Goal: Information Seeking & Learning: Check status

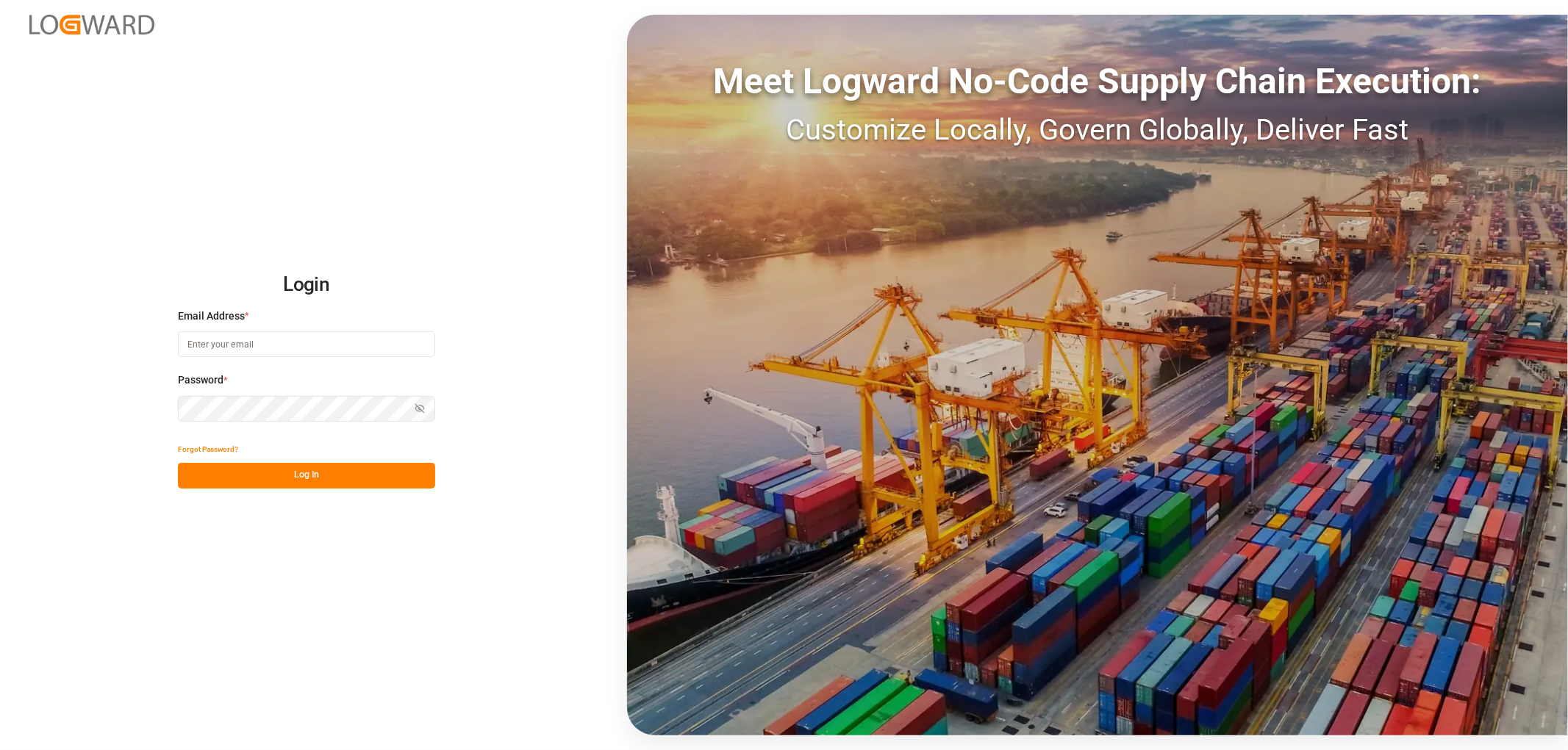
type input "sahar.mosallemi@jamindustries.com"
click at [319, 471] on button "Log In" at bounding box center [306, 476] width 257 height 26
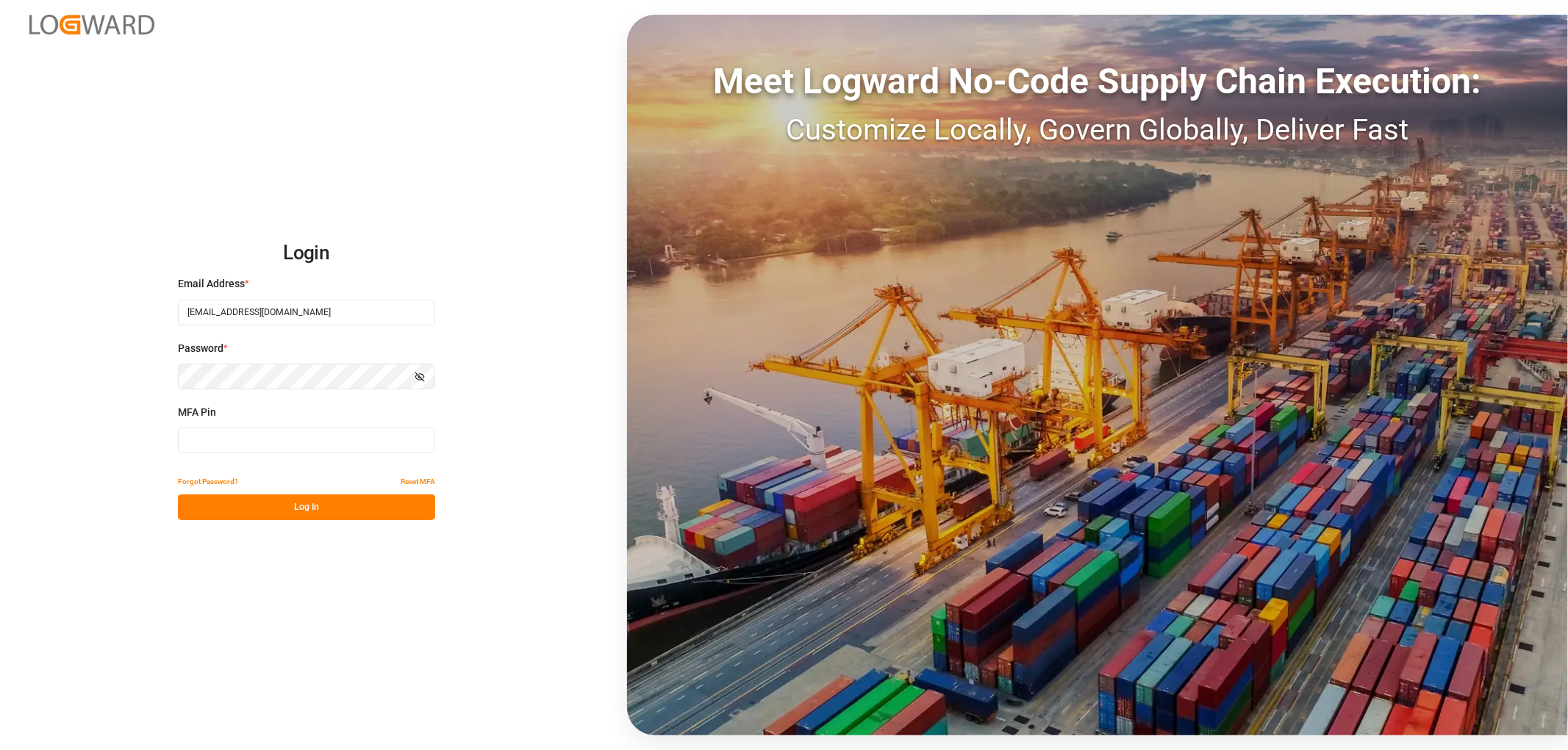
click at [248, 433] on input at bounding box center [306, 441] width 257 height 26
type input "306344"
click at [291, 514] on button "Log In" at bounding box center [306, 507] width 257 height 26
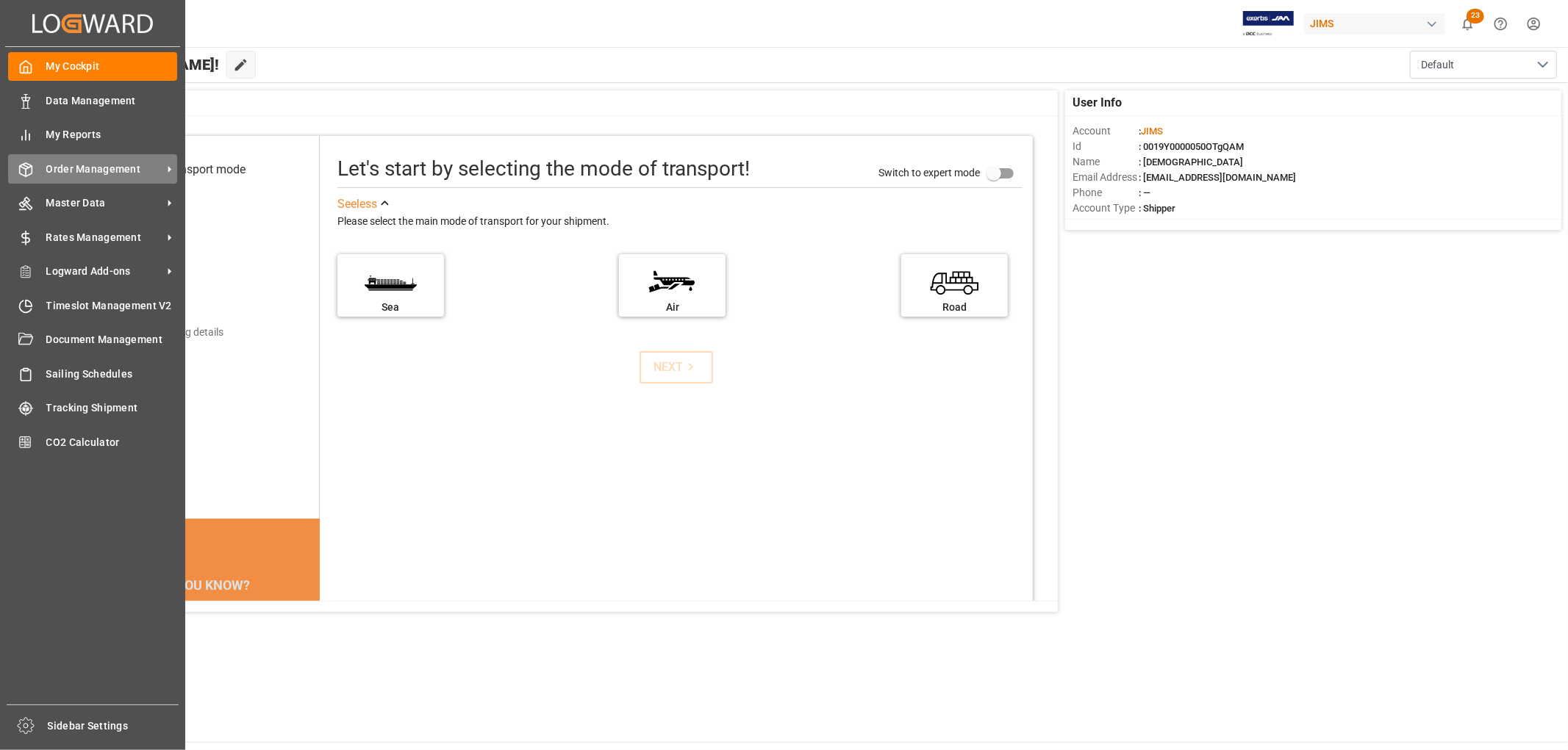
click at [75, 162] on span "Order Management" at bounding box center [104, 169] width 116 height 16
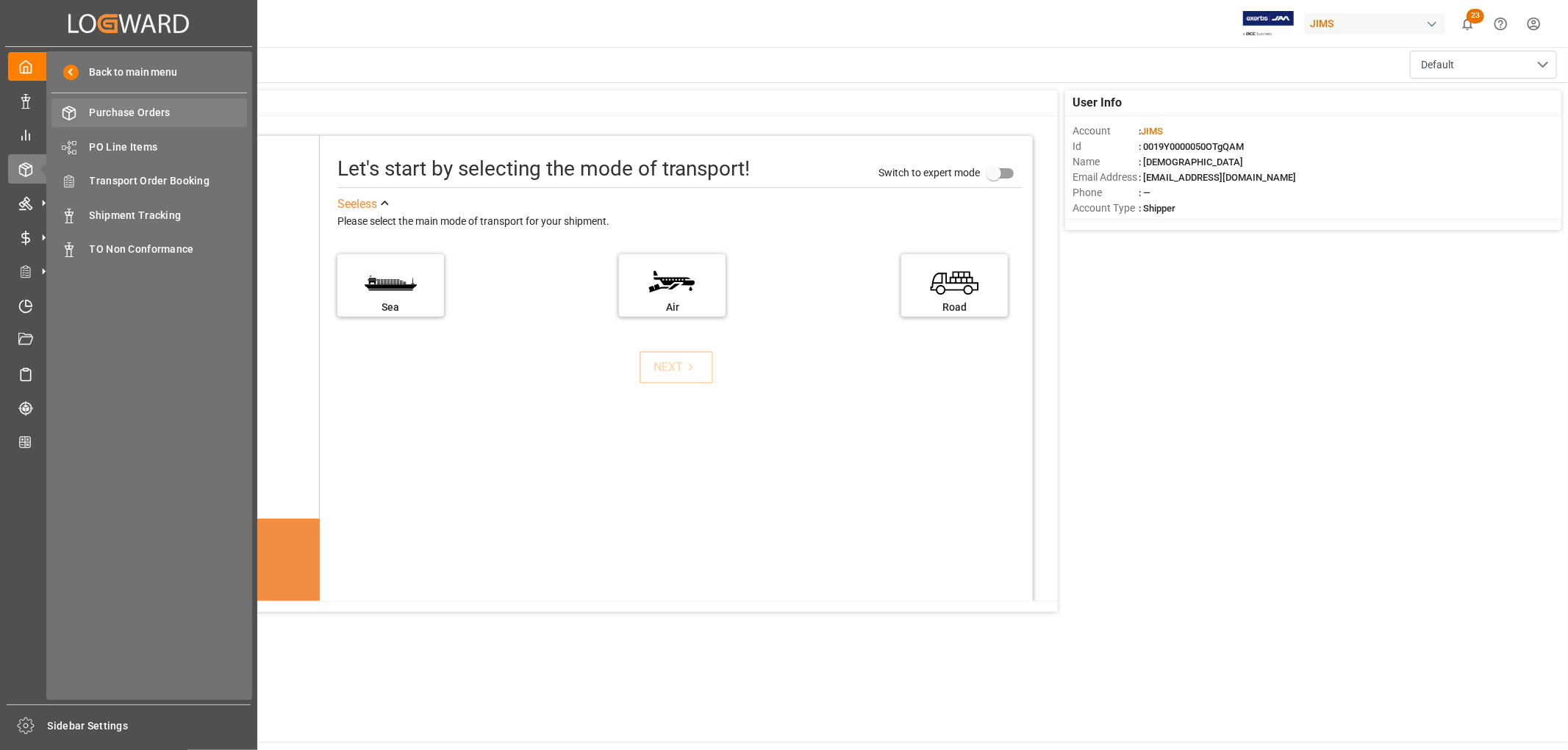
click at [133, 114] on span "Purchase Orders" at bounding box center [168, 112] width 158 height 16
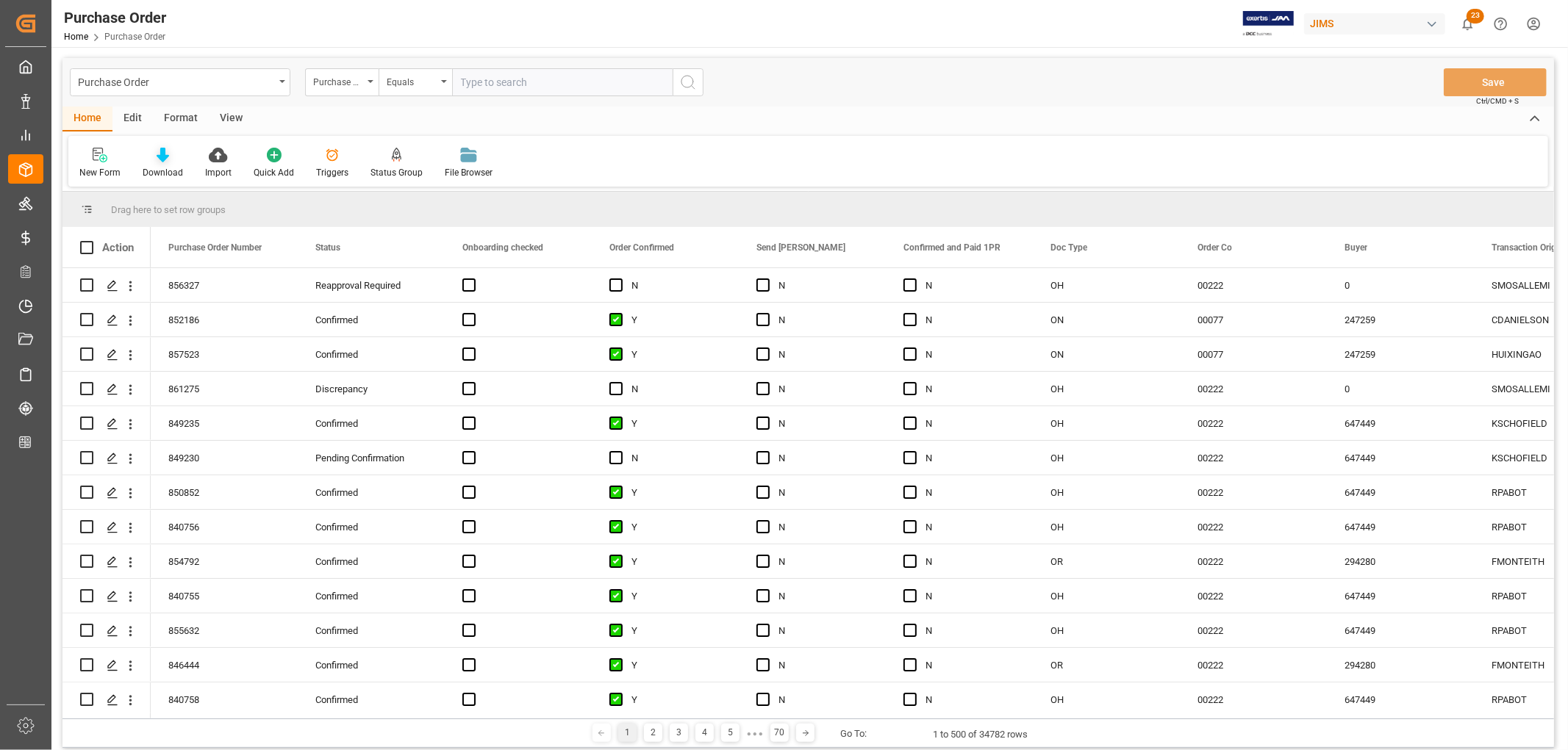
click at [162, 156] on icon at bounding box center [163, 155] width 13 height 15
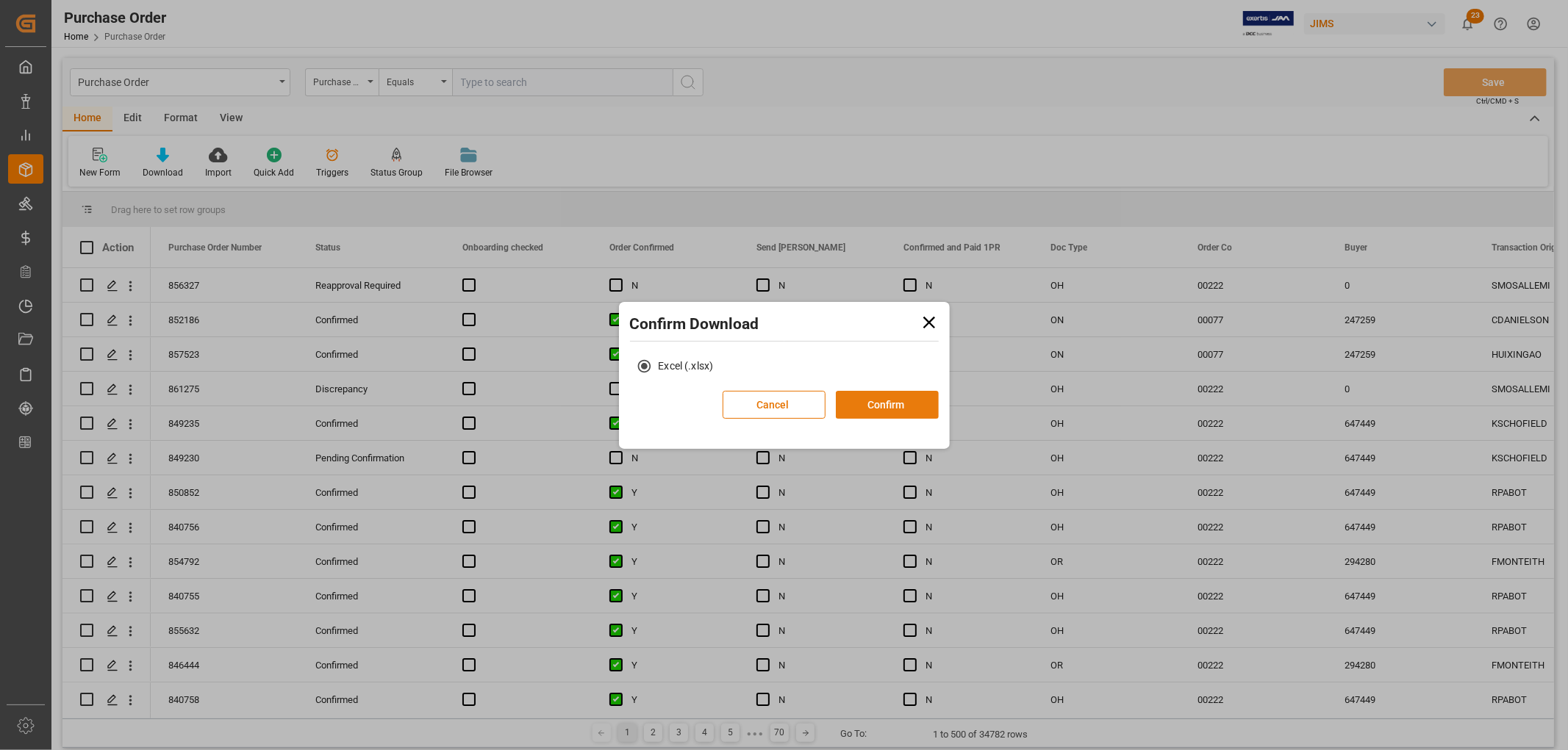
click at [891, 407] on button "Confirm" at bounding box center [888, 405] width 103 height 28
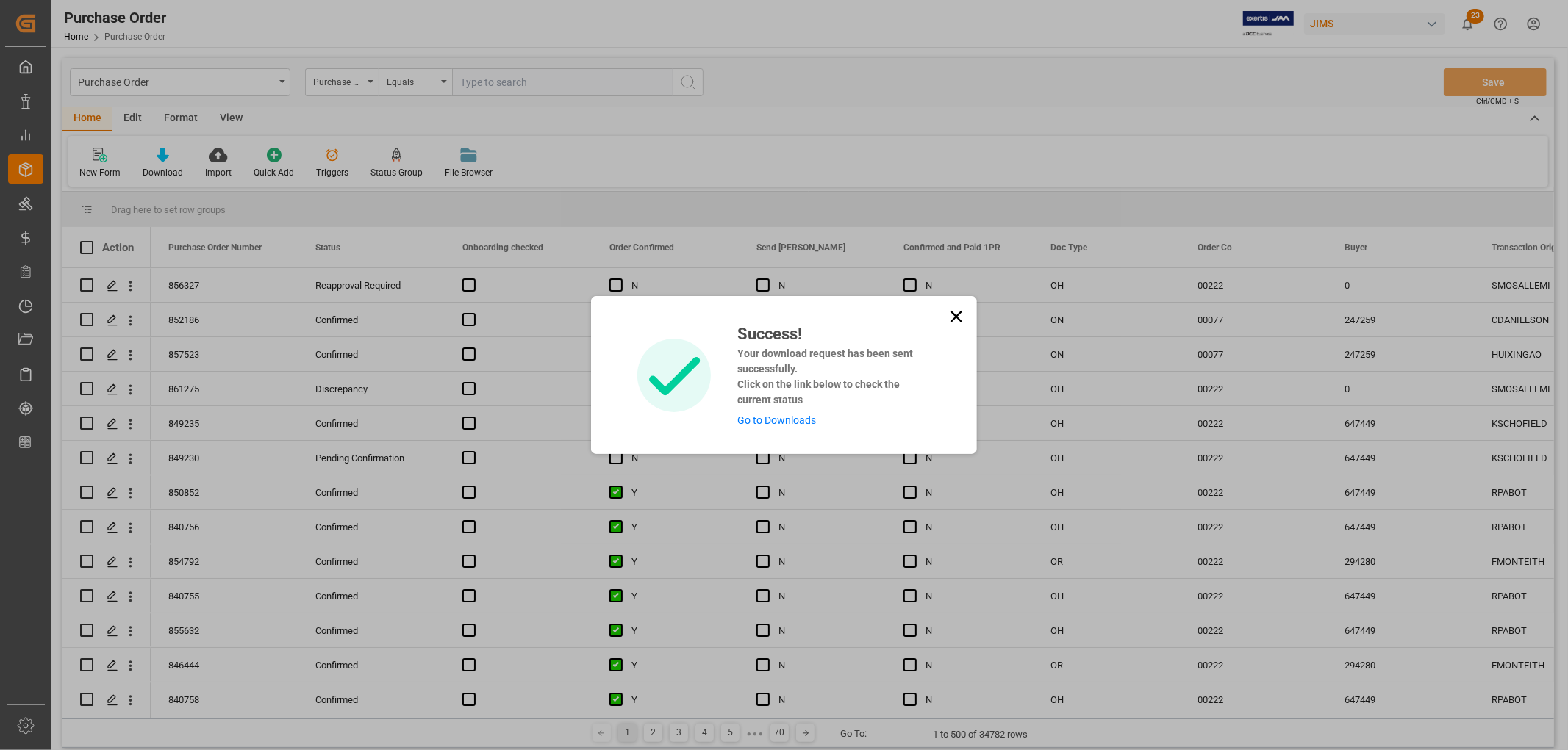
click at [768, 424] on link "Go to Downloads" at bounding box center [776, 420] width 78 height 12
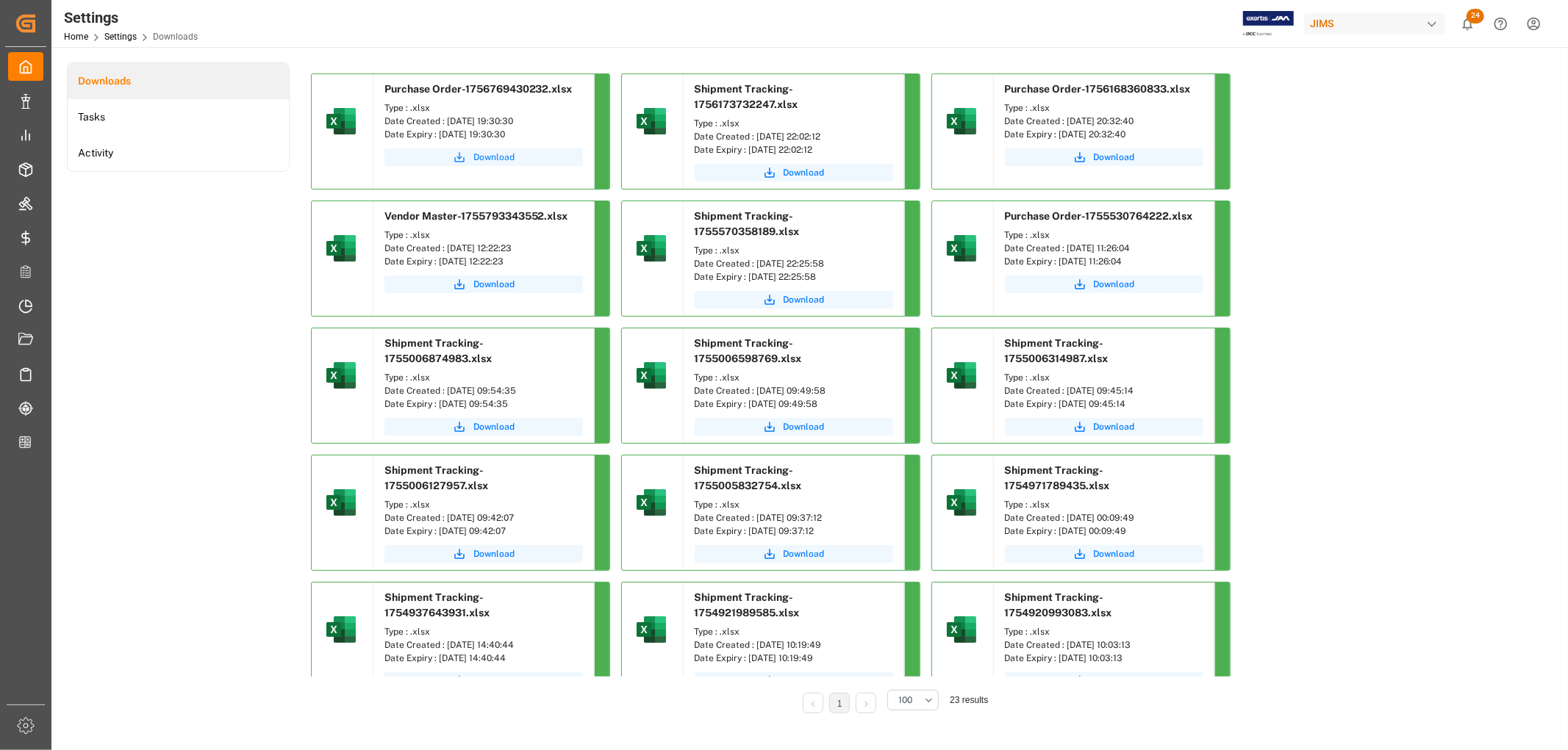
click at [498, 152] on span "Download" at bounding box center [494, 157] width 41 height 13
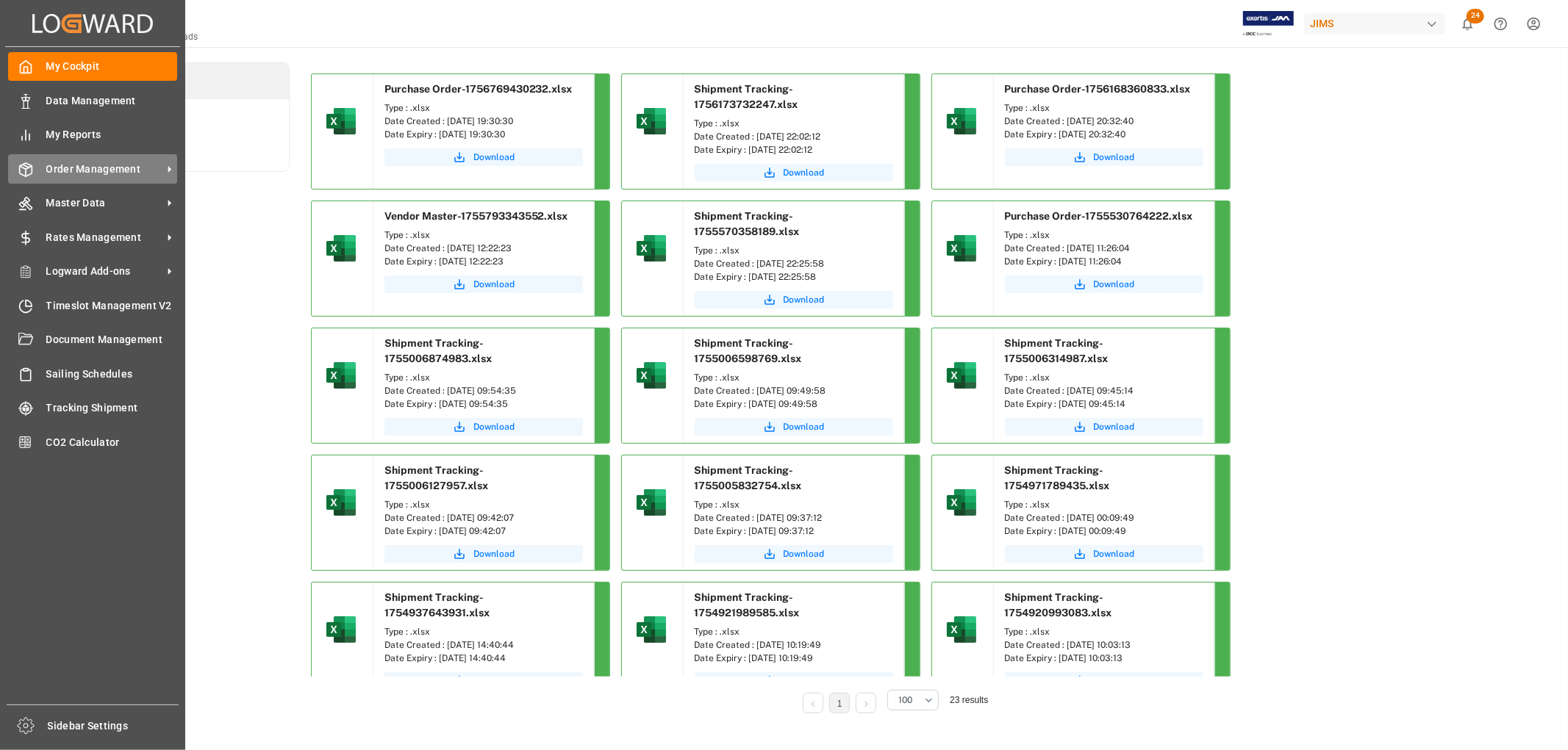
click at [89, 169] on span "Order Management" at bounding box center [104, 169] width 116 height 16
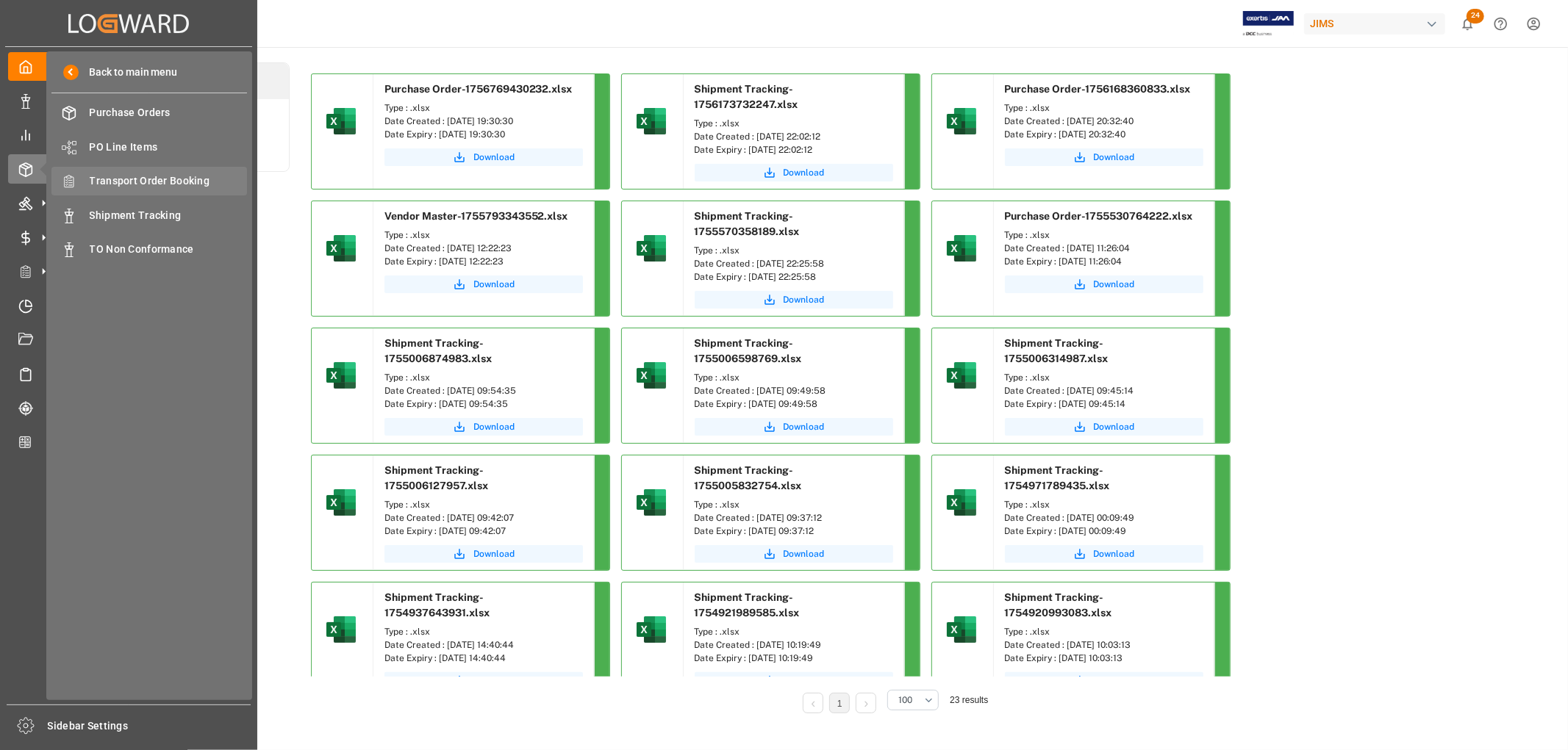
click at [152, 182] on span "Transport Order Booking" at bounding box center [168, 180] width 158 height 16
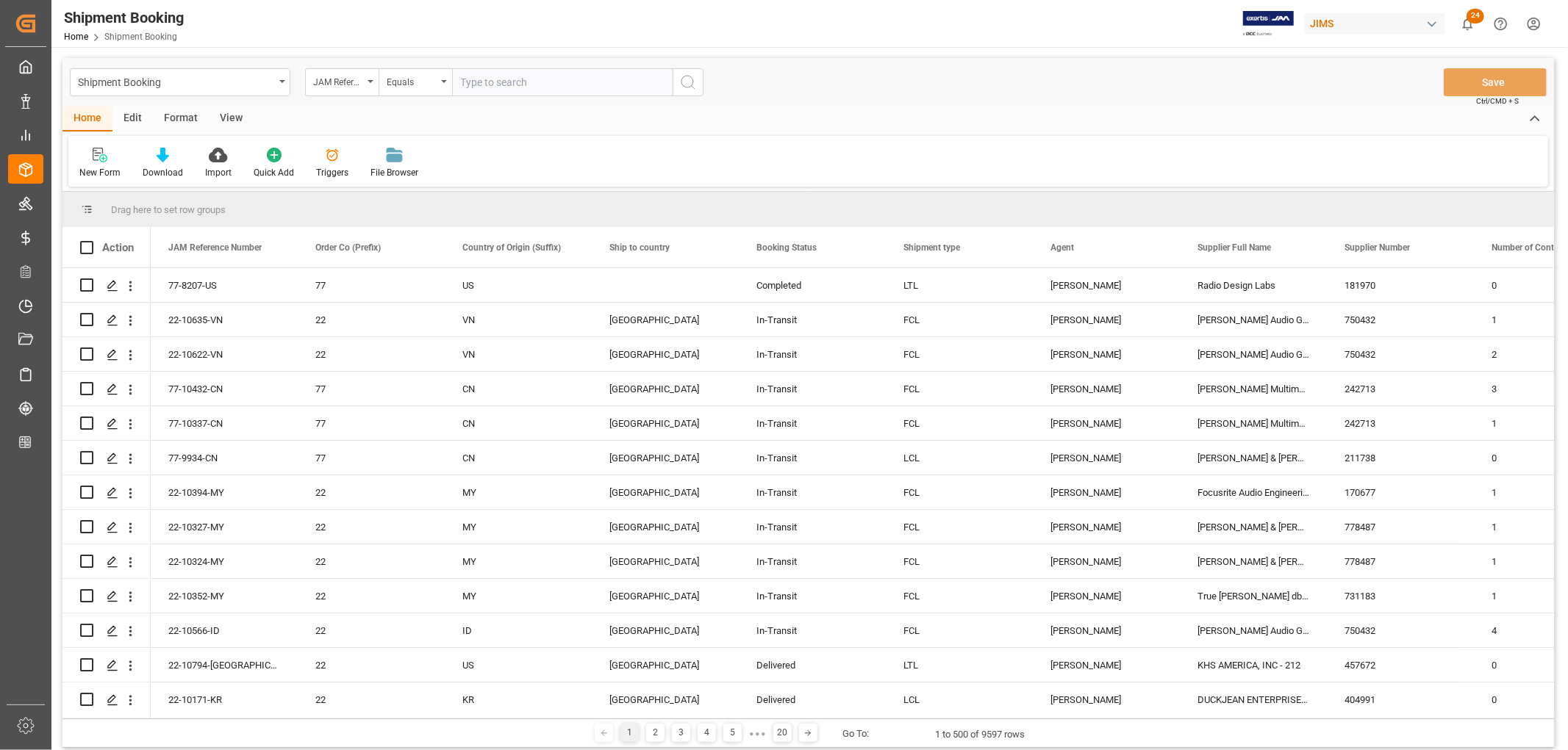
click at [505, 79] on input "text" at bounding box center [562, 82] width 220 height 28
paste input "77-10414-US"
type input "77-10414-US"
click at [683, 81] on icon "search button" at bounding box center [688, 82] width 17 height 17
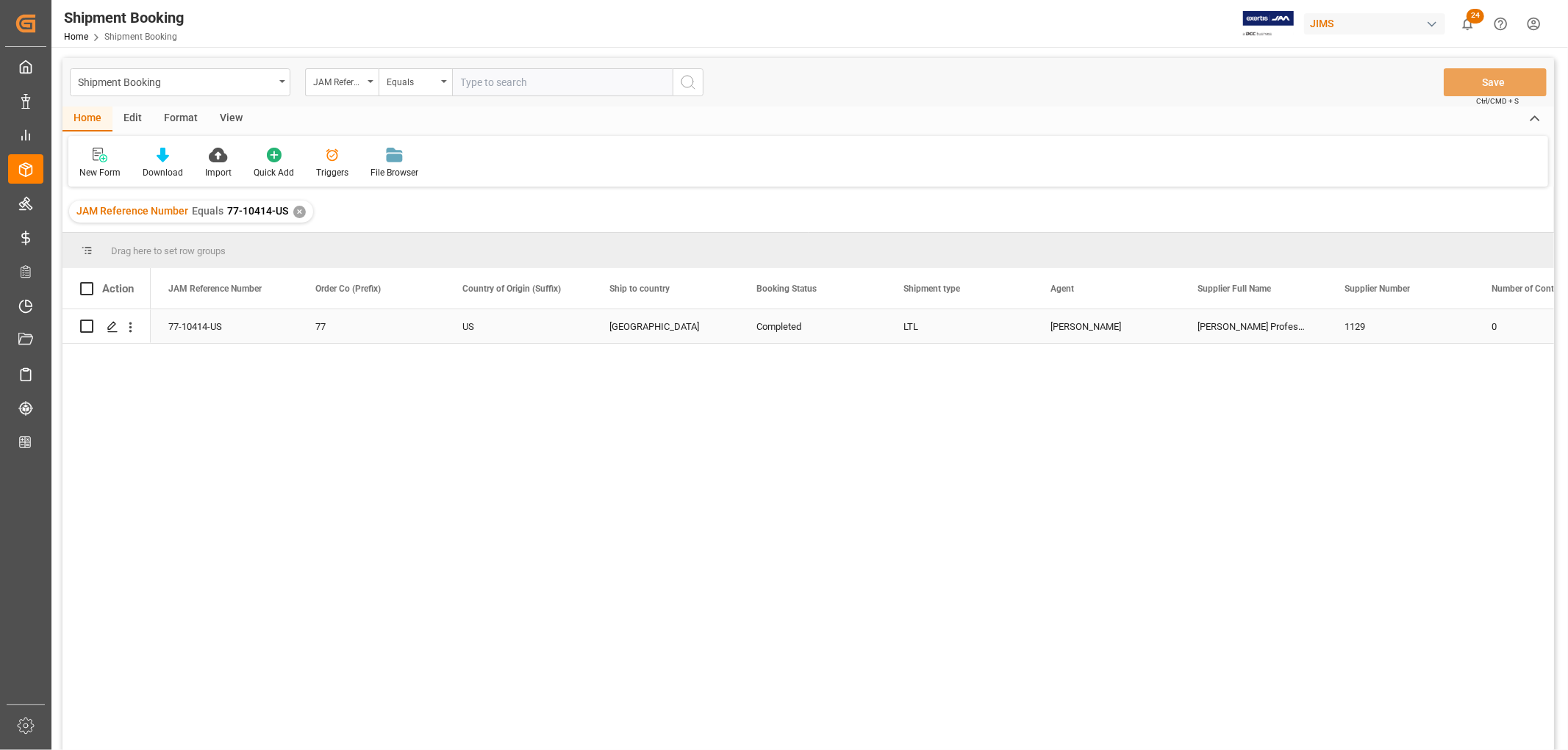
click at [1049, 333] on div "[PERSON_NAME]" at bounding box center [1107, 326] width 147 height 34
click at [559, 84] on input "text" at bounding box center [562, 82] width 220 height 28
paste input "77-10105-US"
type input "77-10105-US"
click at [295, 211] on div "✕" at bounding box center [300, 213] width 13 height 13
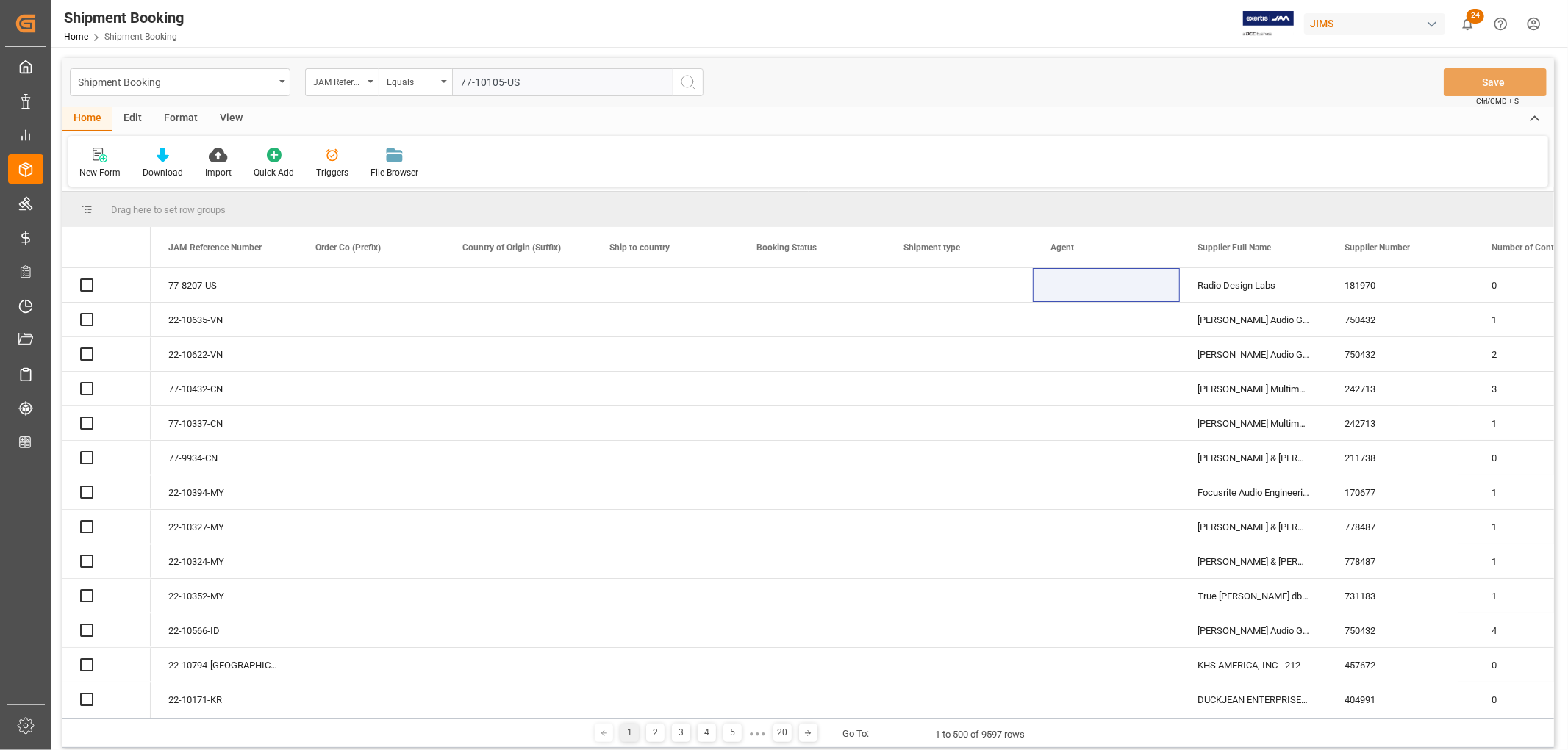
click at [691, 86] on circle "search button" at bounding box center [687, 81] width 12 height 12
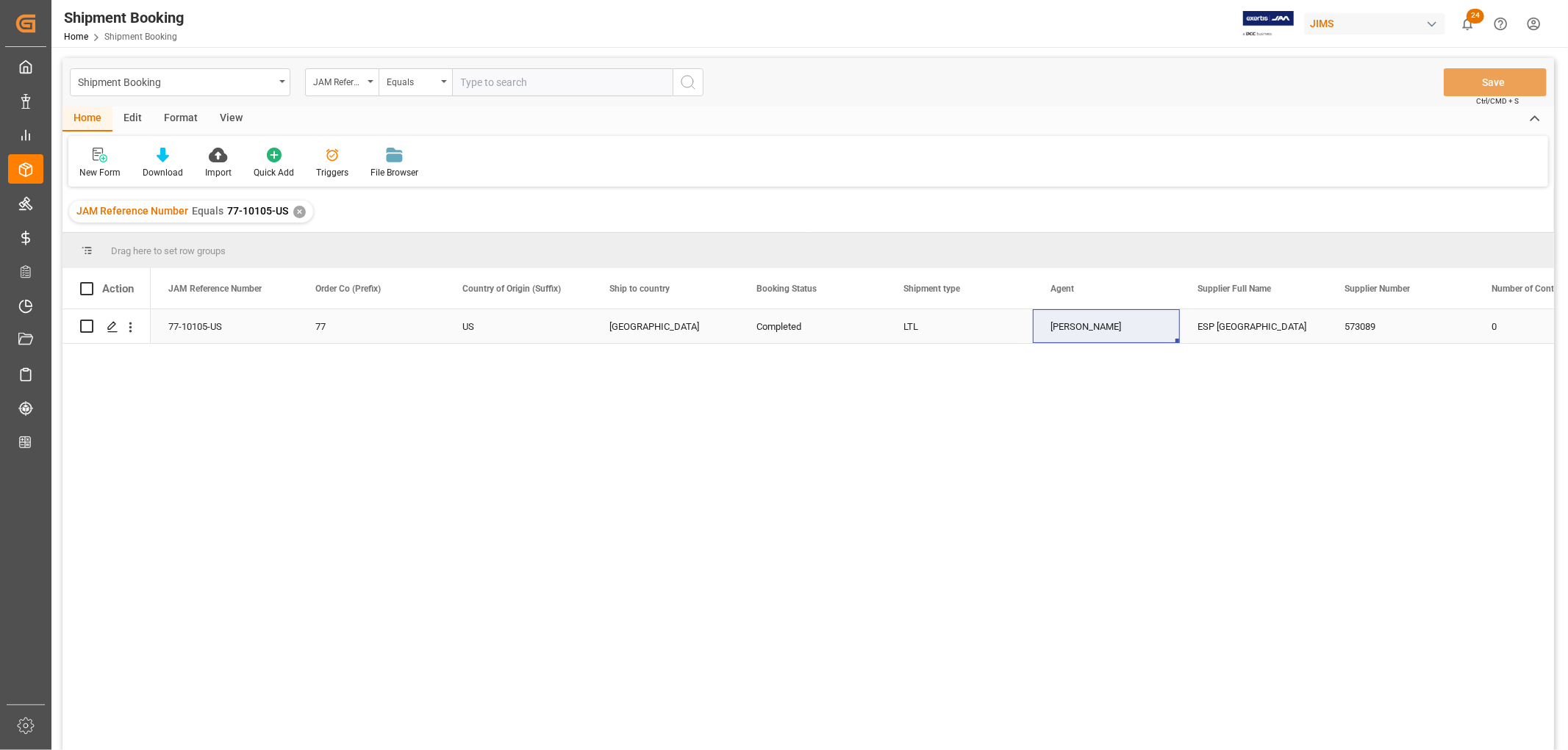
click at [1083, 326] on div "[PERSON_NAME]" at bounding box center [1106, 327] width 111 height 34
click at [296, 210] on div "✕" at bounding box center [300, 213] width 13 height 13
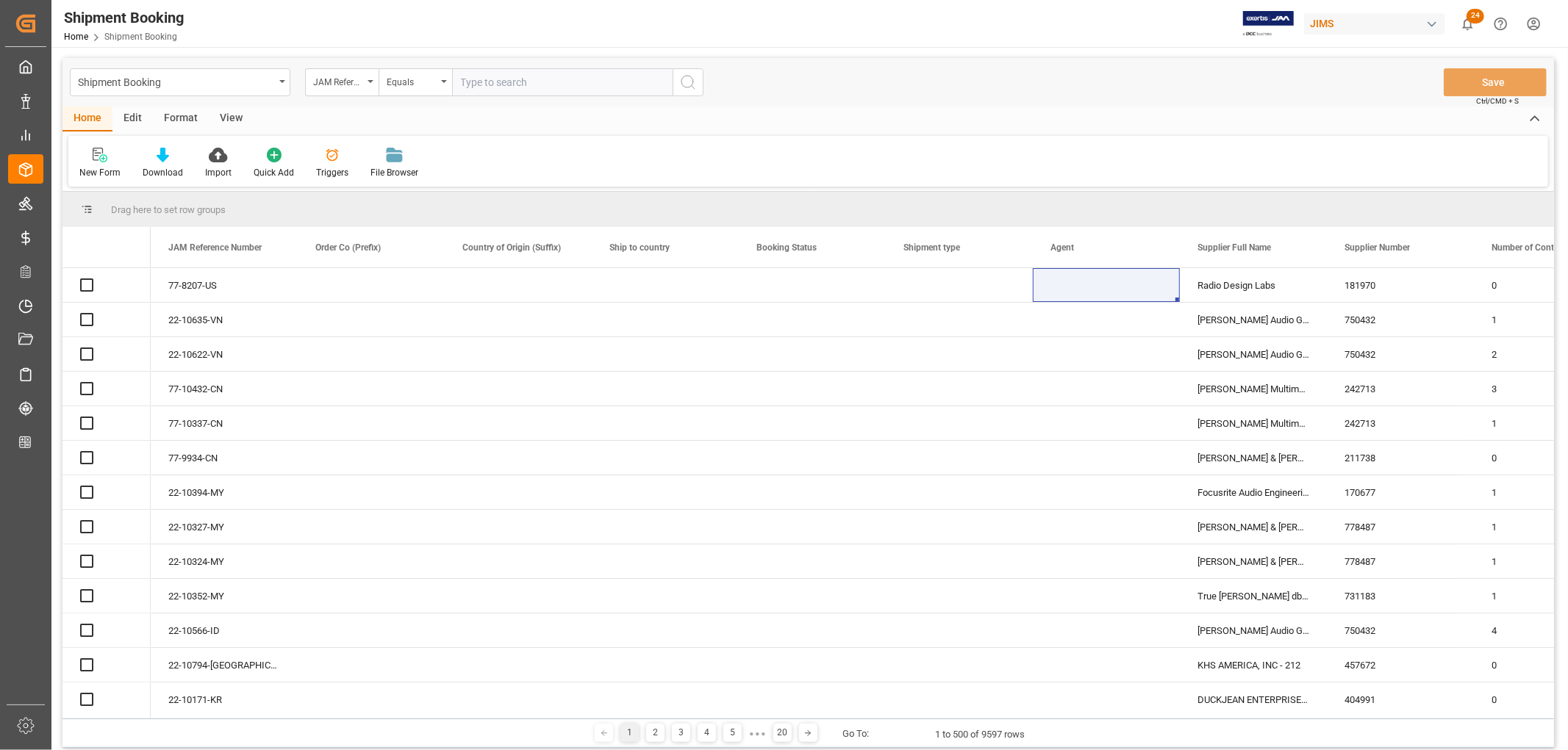
click at [502, 86] on input "text" at bounding box center [562, 82] width 220 height 28
paste input "77-10641-US"
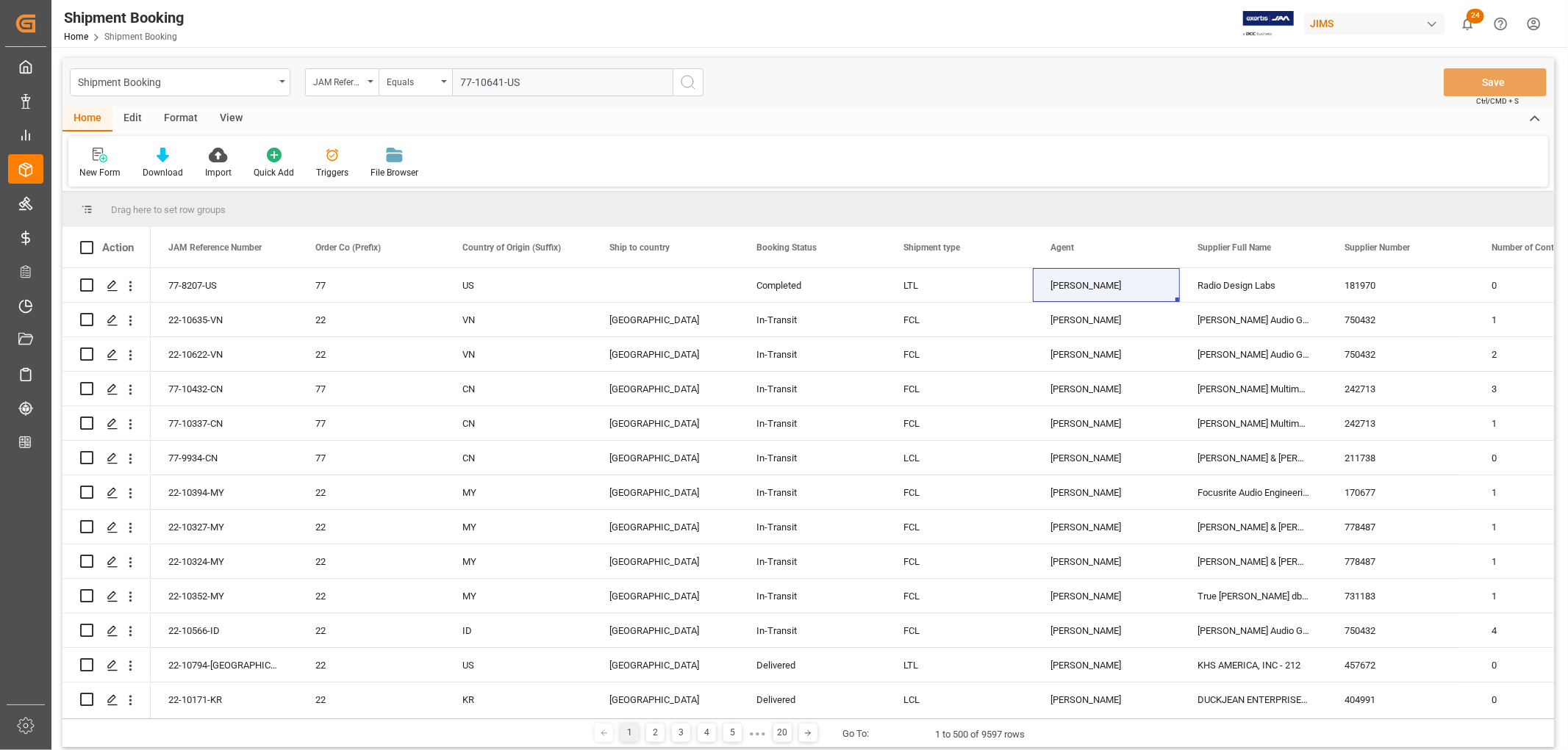
type input "77-10641-US"
click at [689, 84] on icon "search button" at bounding box center [688, 82] width 17 height 17
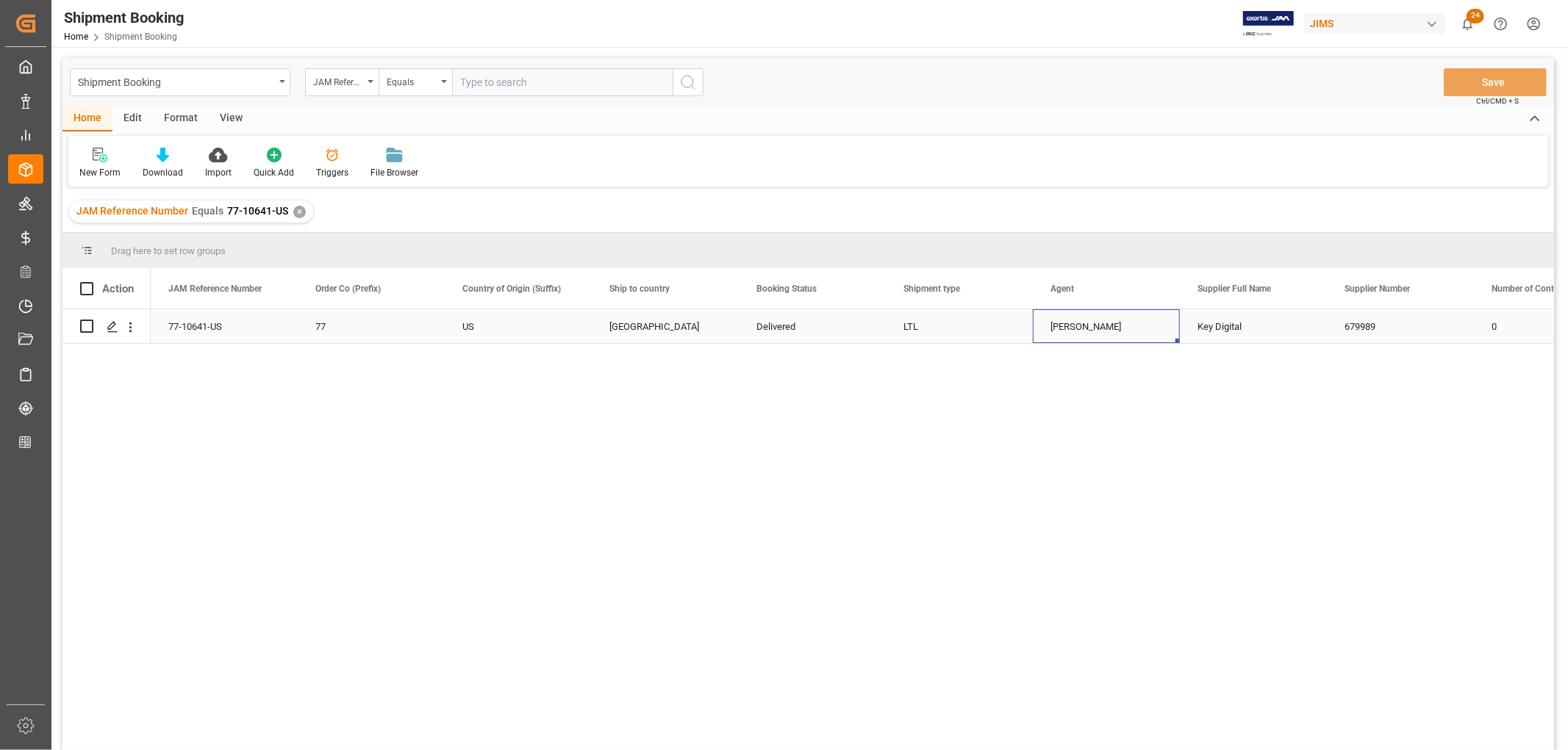
click at [1066, 325] on div "[PERSON_NAME]" at bounding box center [1106, 327] width 111 height 34
click at [504, 75] on input "text" at bounding box center [562, 82] width 220 height 28
paste input "77-10201-[GEOGRAPHIC_DATA]"
type input "77-10201-[GEOGRAPHIC_DATA]"
click at [297, 210] on div "✕" at bounding box center [300, 213] width 13 height 13
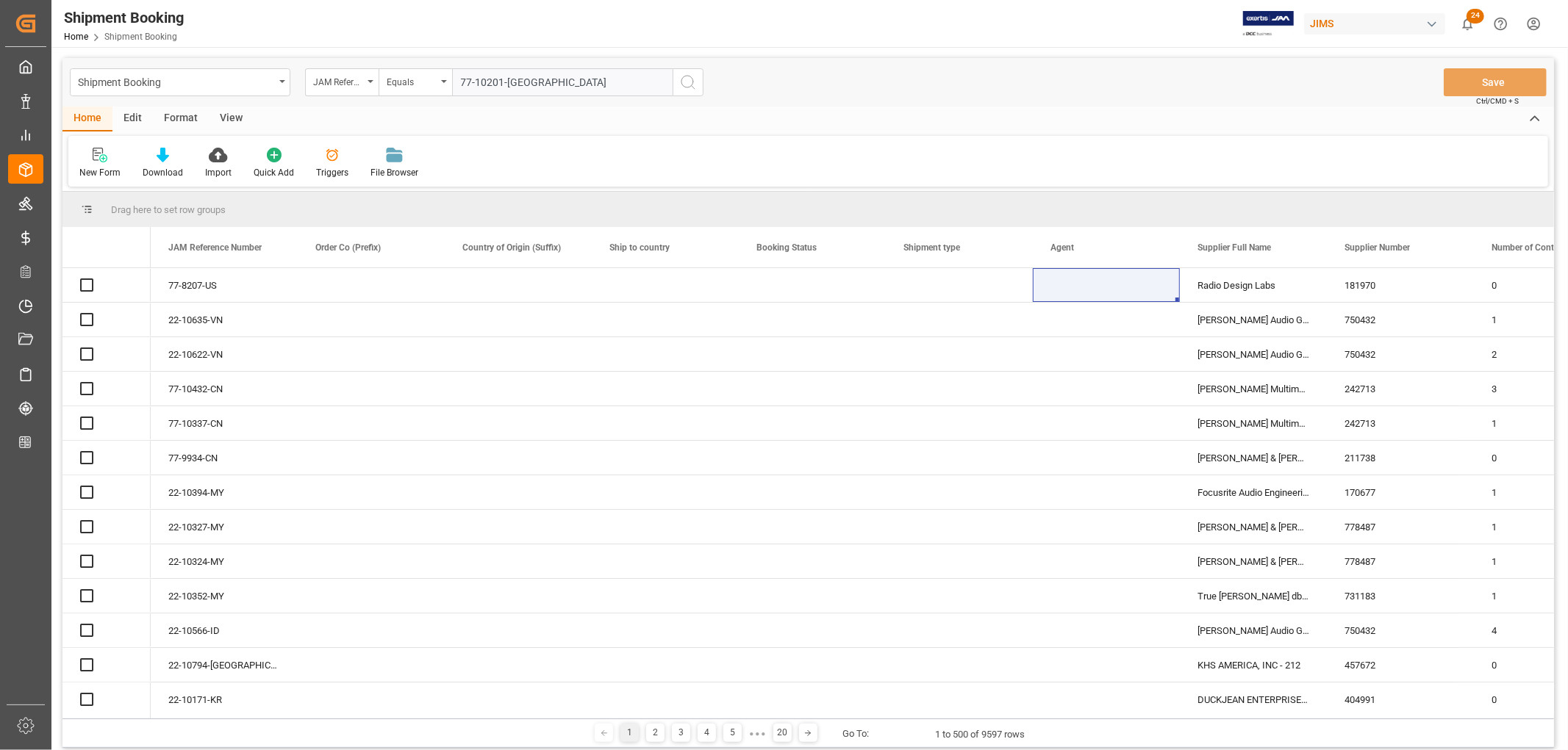
click at [687, 82] on icon "search button" at bounding box center [688, 82] width 17 height 17
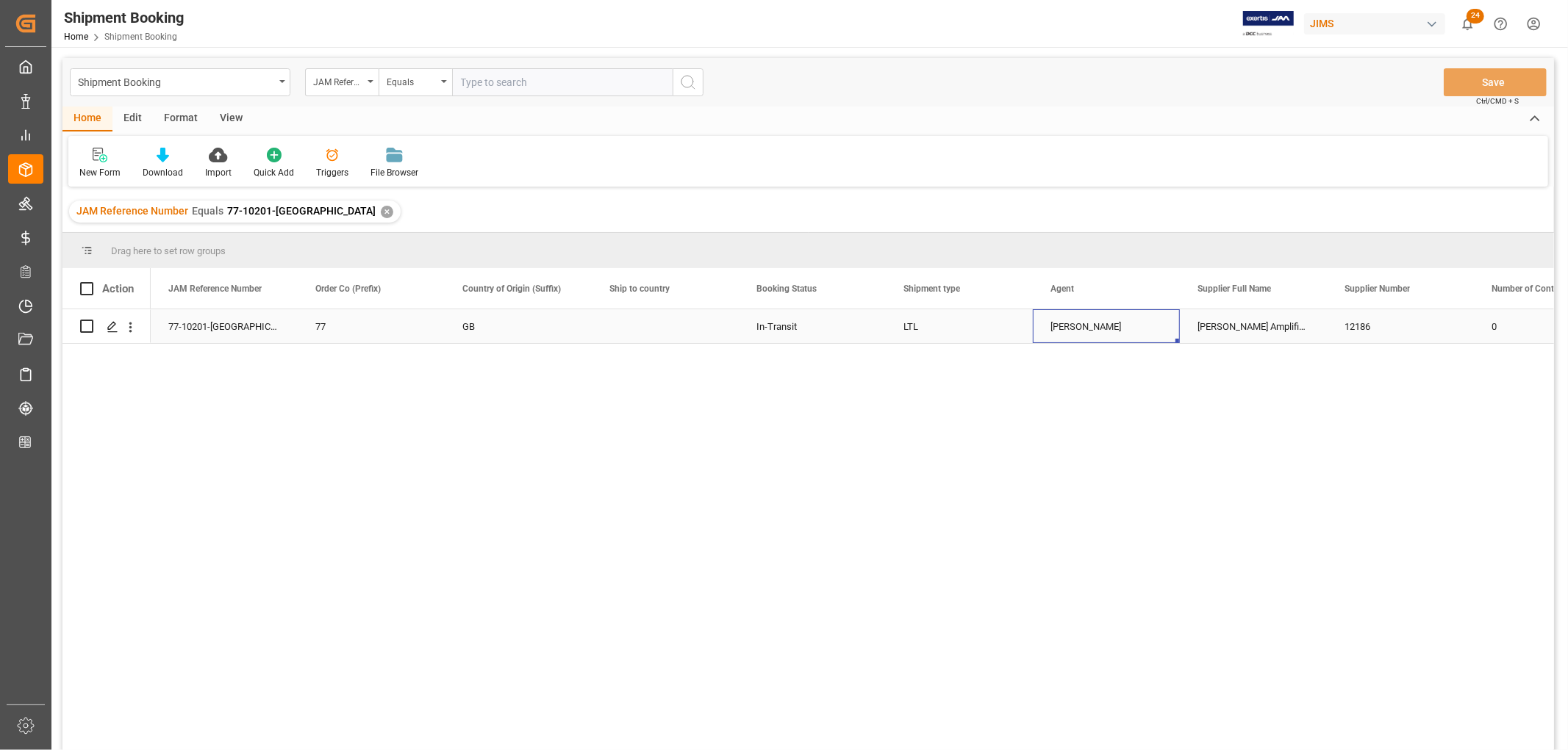
click at [1093, 329] on div "[PERSON_NAME]" at bounding box center [1106, 327] width 111 height 34
click at [520, 84] on input "text" at bounding box center [562, 82] width 220 height 28
paste input "77-10440-US"
type input "77-10440-US"
click at [381, 212] on div "✕" at bounding box center [388, 213] width 13 height 13
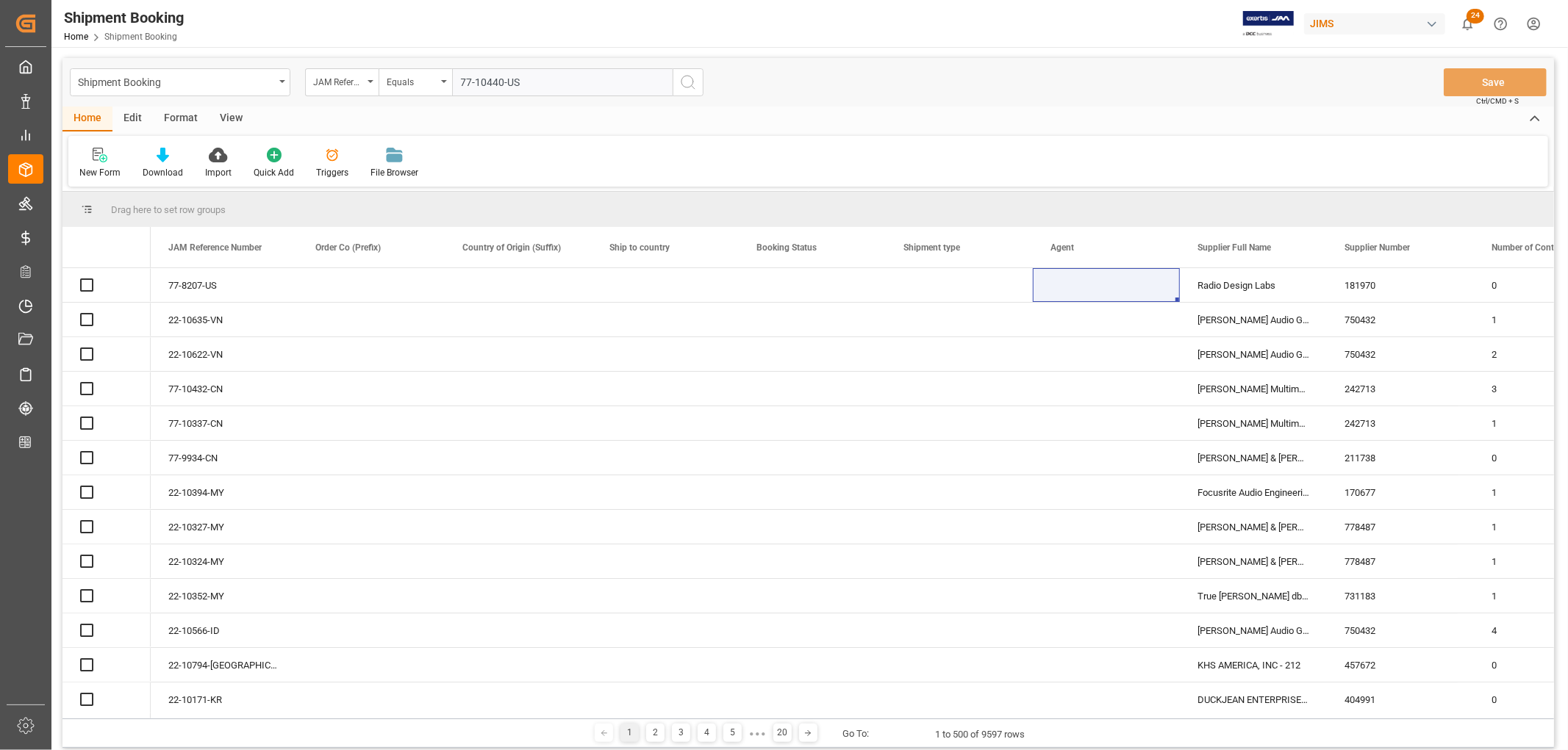
click at [687, 82] on icon "search button" at bounding box center [688, 82] width 17 height 17
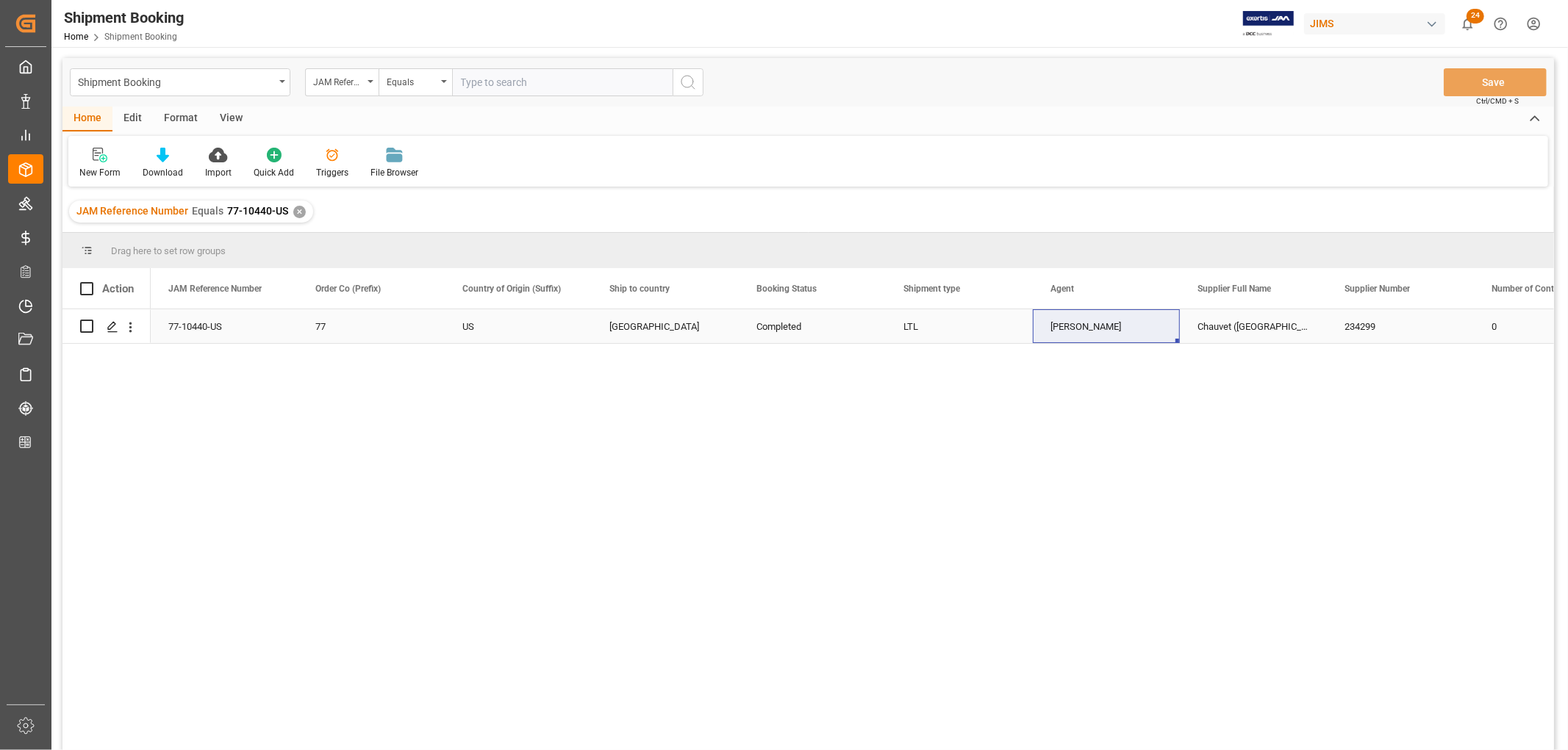
click at [1071, 335] on div "[PERSON_NAME]" at bounding box center [1106, 327] width 111 height 34
click at [522, 82] on input "text" at bounding box center [562, 82] width 220 height 28
paste input "77-9823-DE"
type input "77-9823-DE"
click at [298, 208] on div "✕" at bounding box center [300, 213] width 13 height 13
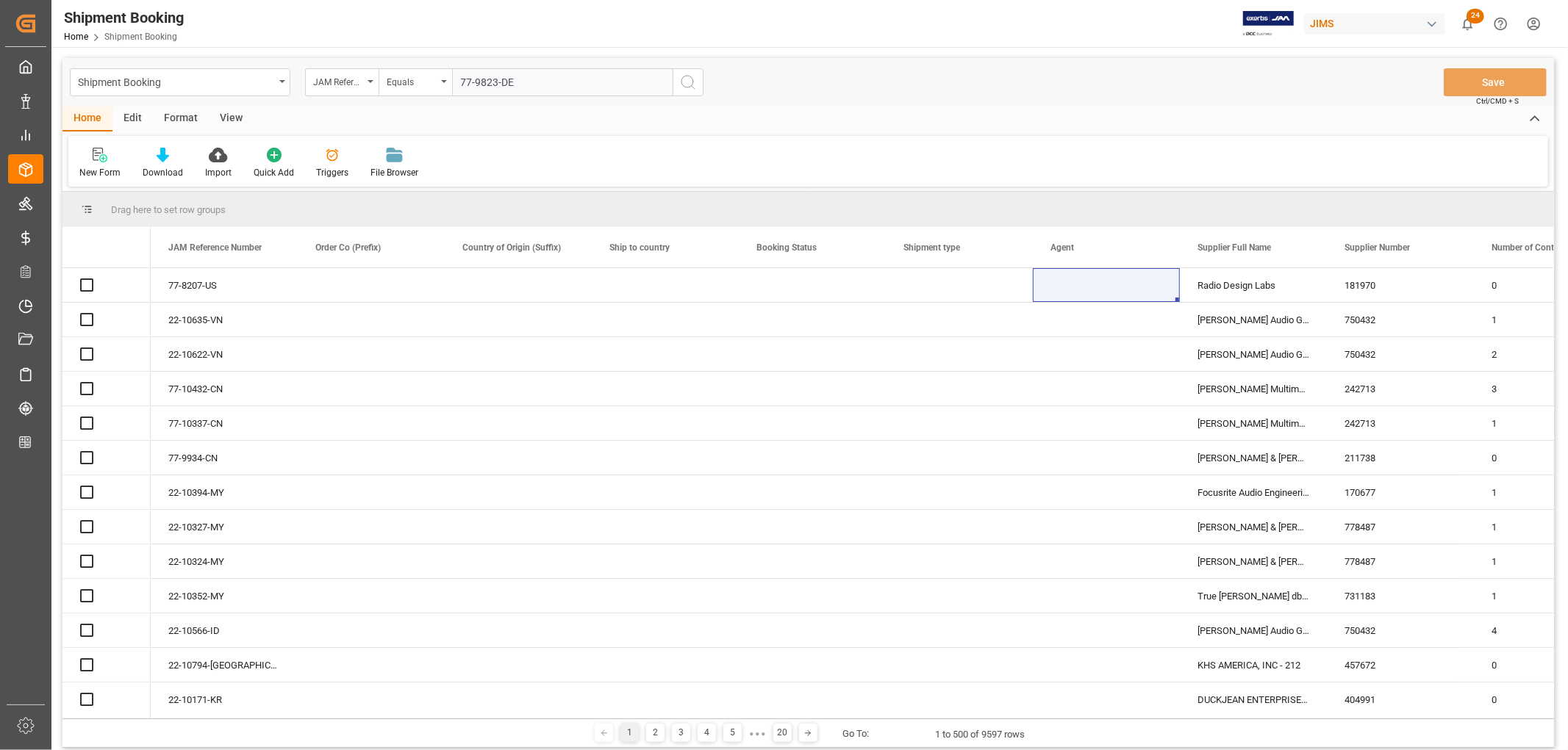
click at [687, 79] on icon "search button" at bounding box center [688, 82] width 17 height 17
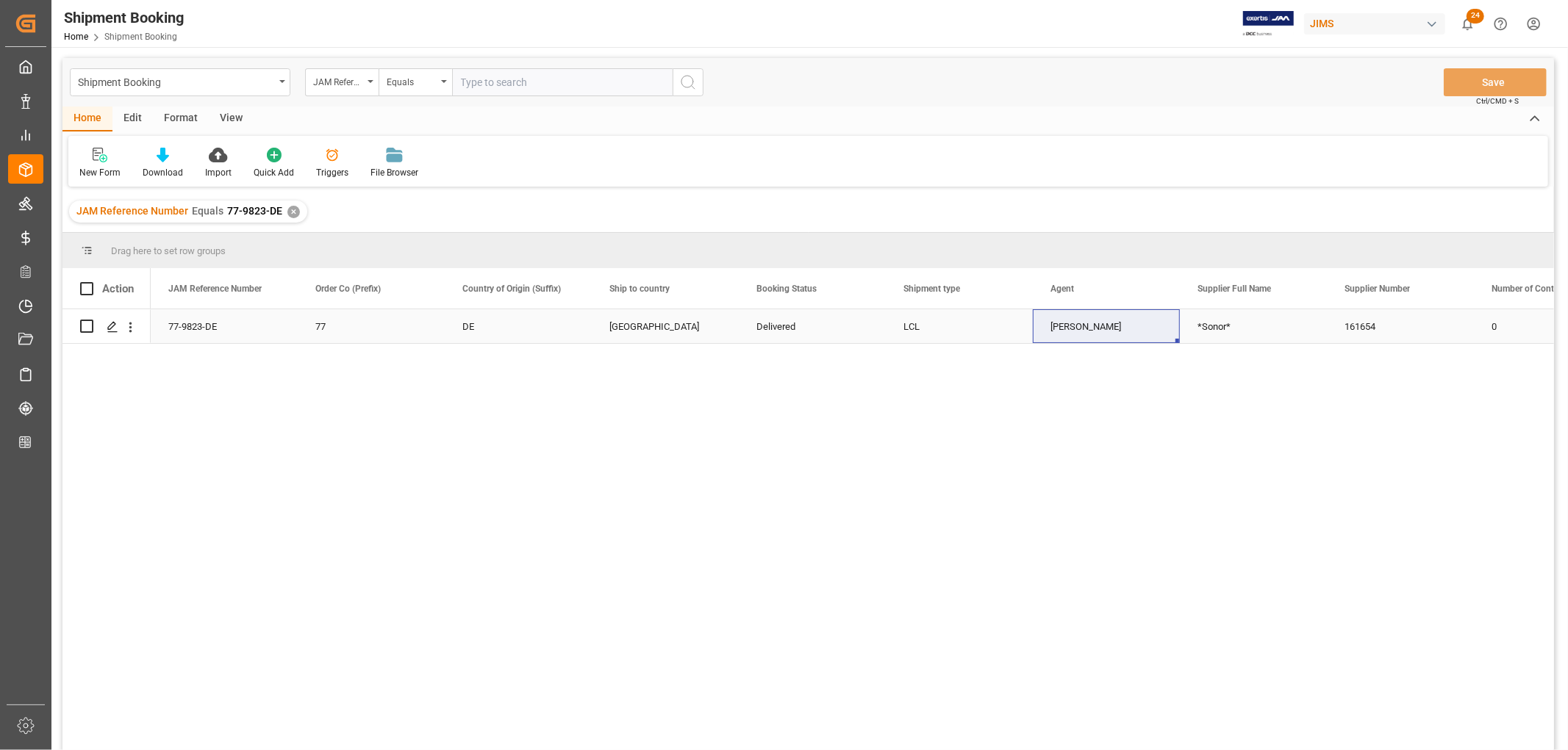
click at [1077, 335] on div "[PERSON_NAME]" at bounding box center [1106, 327] width 111 height 34
click at [505, 79] on input "text" at bounding box center [562, 82] width 220 height 28
paste input "77-10146-US"
type input "77-10146-US"
click at [681, 78] on circle "search button" at bounding box center [687, 81] width 12 height 12
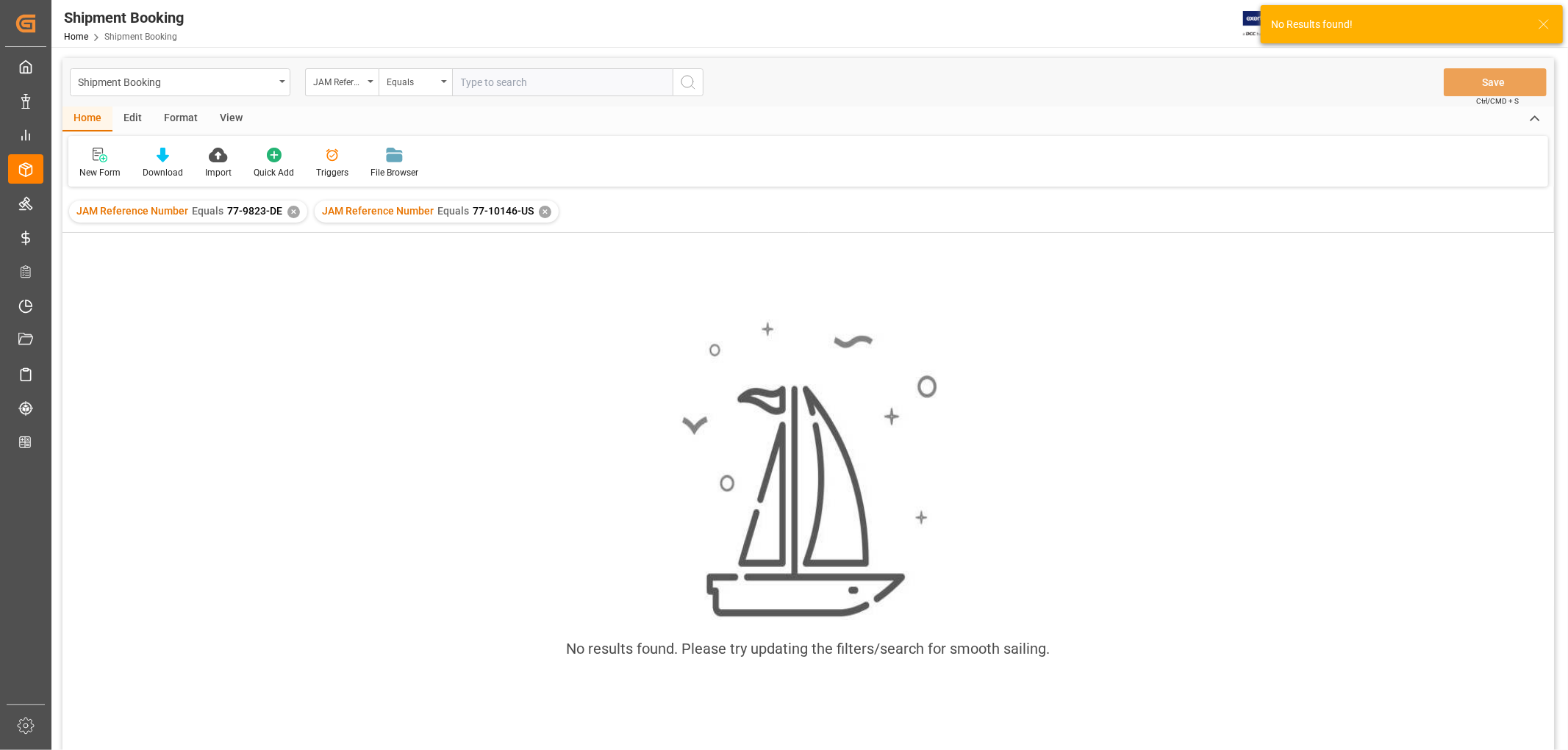
click at [289, 211] on div "✕" at bounding box center [294, 213] width 13 height 13
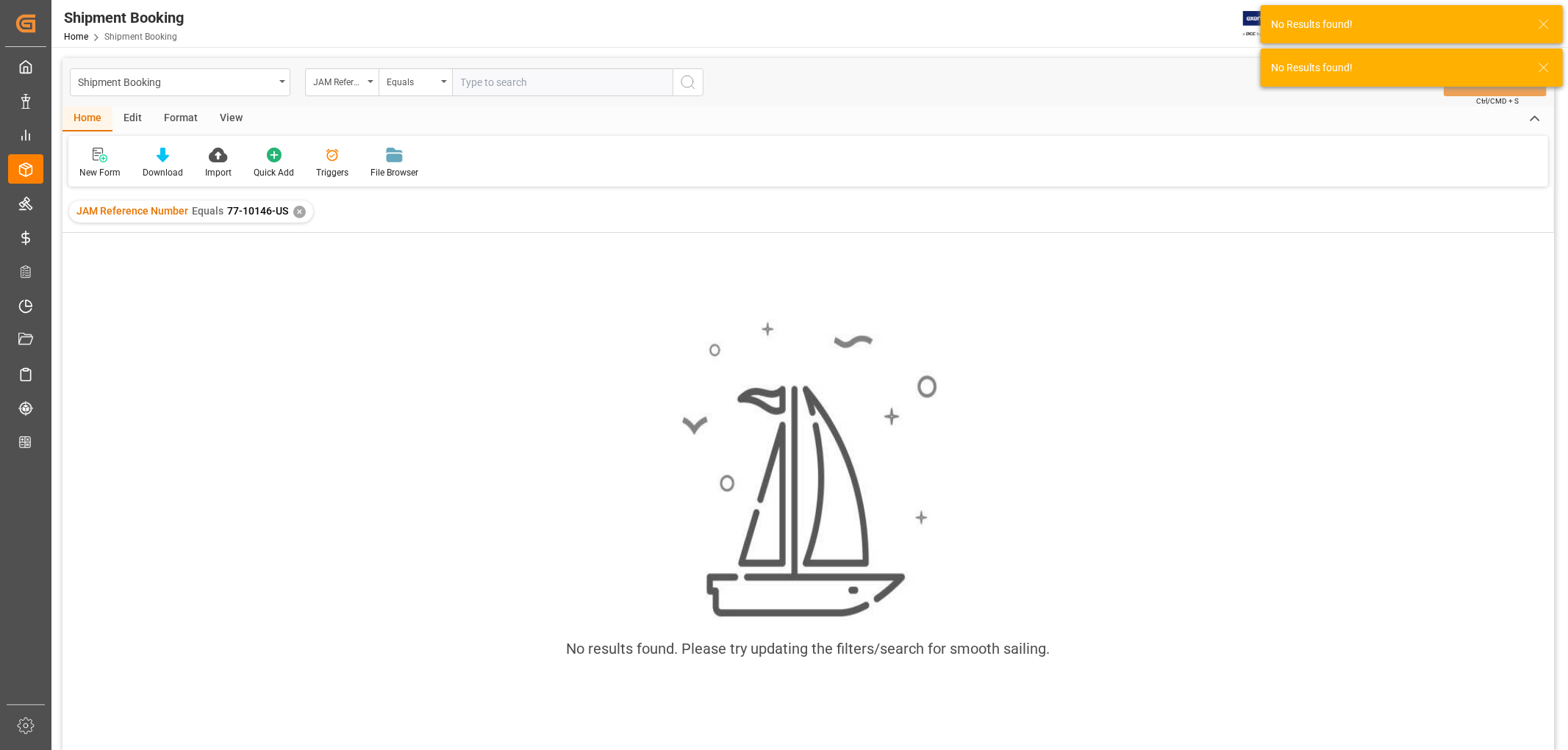
click at [297, 212] on div "✕" at bounding box center [300, 213] width 13 height 13
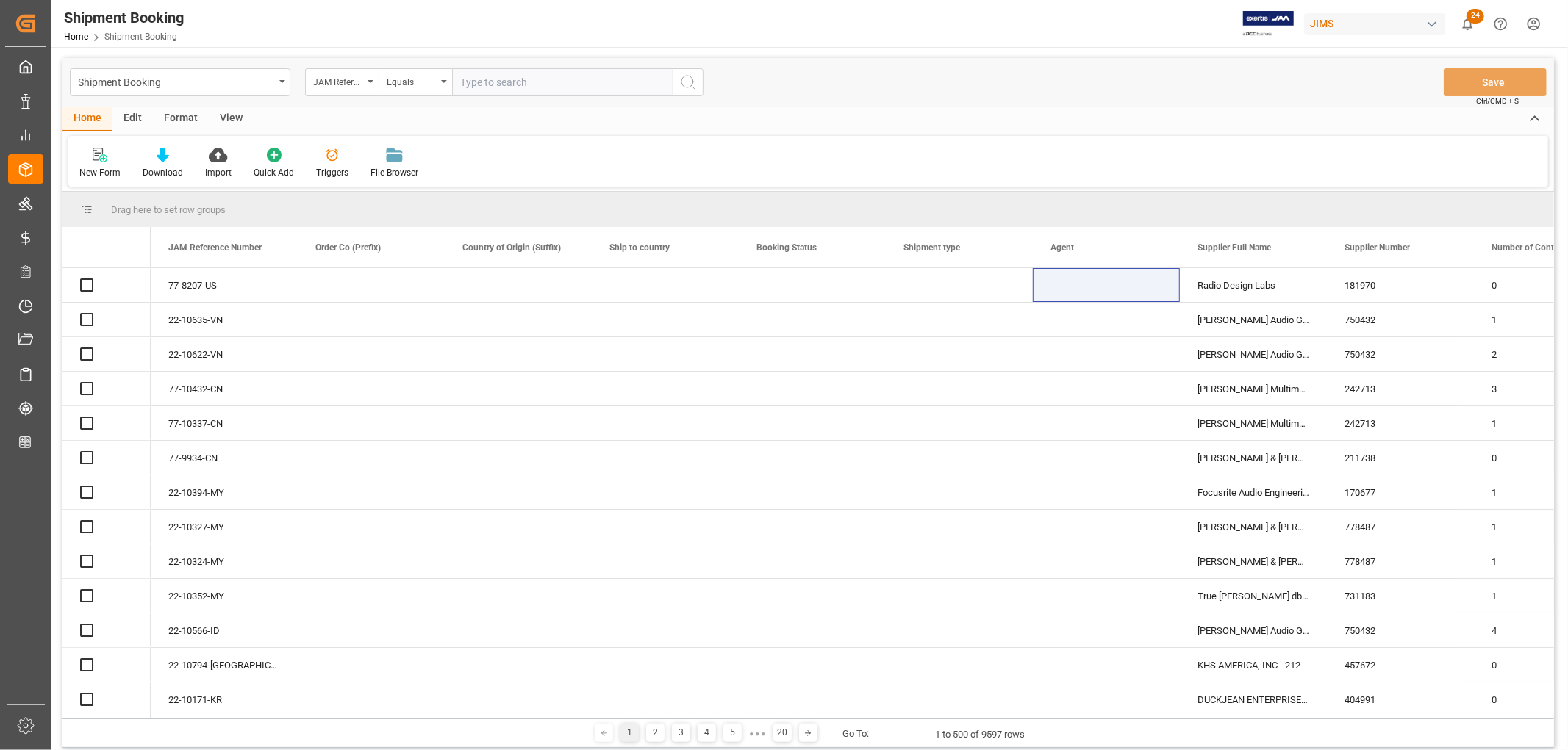
click at [517, 82] on input "text" at bounding box center [562, 82] width 220 height 28
paste input "77-10146-US"
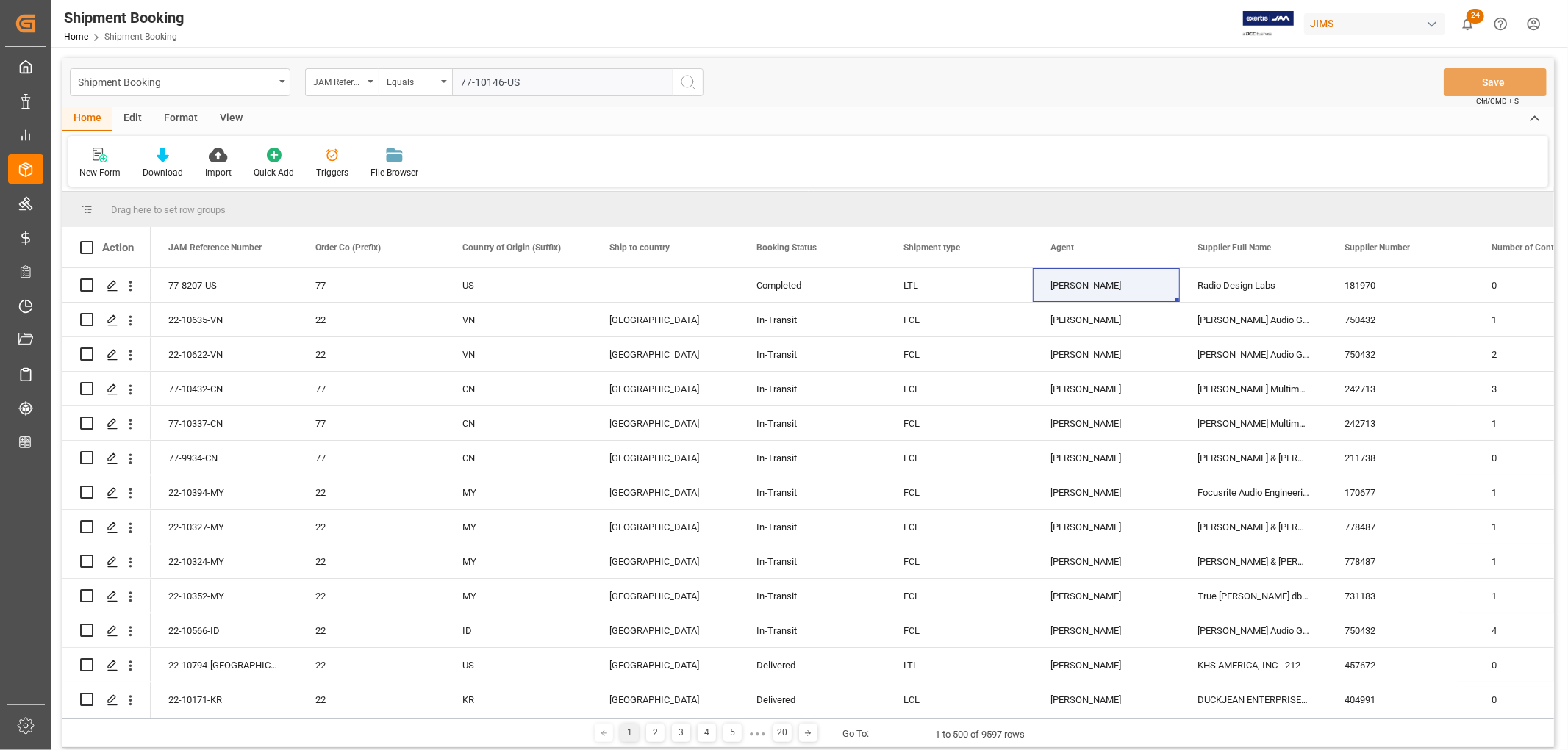
type input "77-10146-US"
click at [687, 81] on icon "search button" at bounding box center [688, 82] width 17 height 17
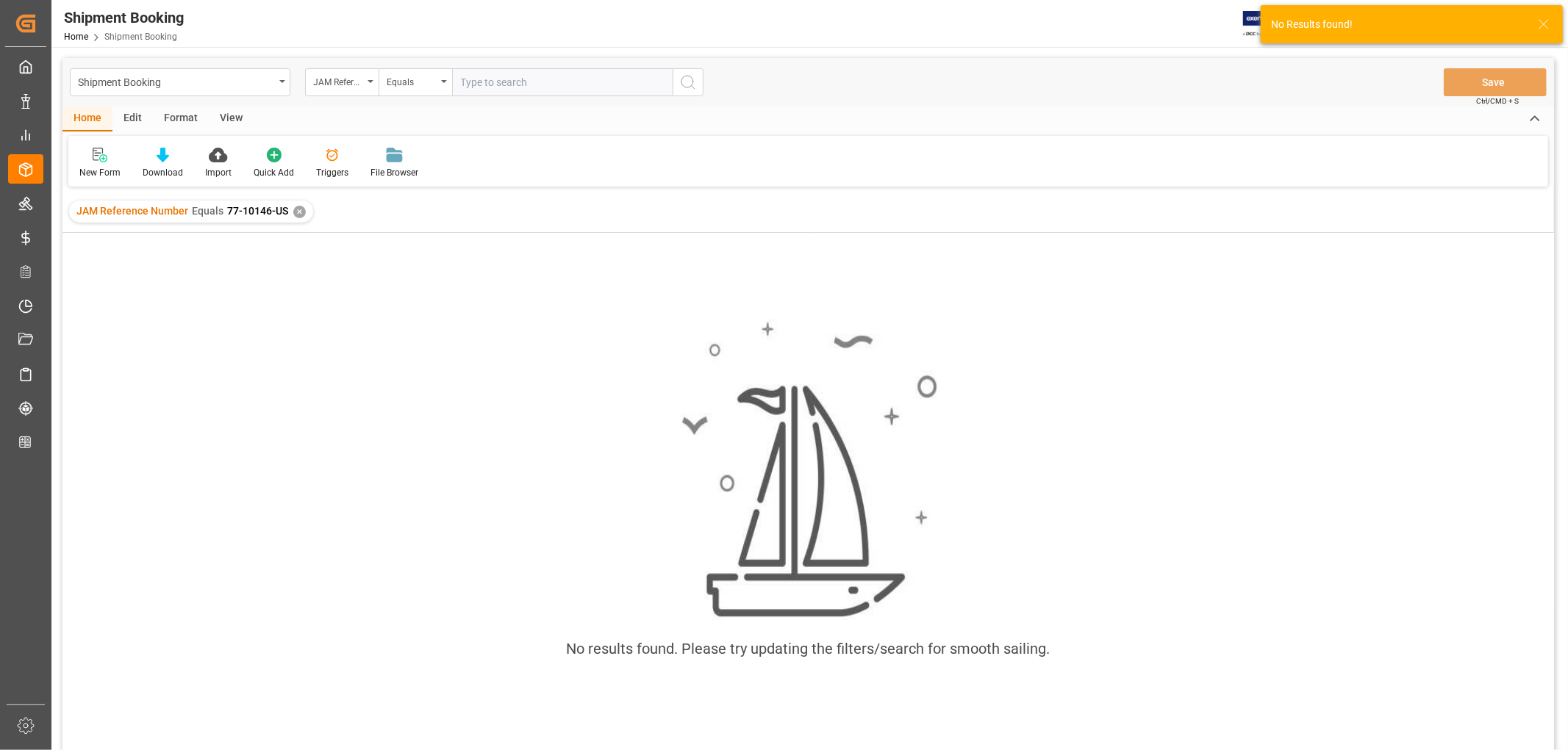
click at [294, 210] on div "✕" at bounding box center [300, 213] width 13 height 13
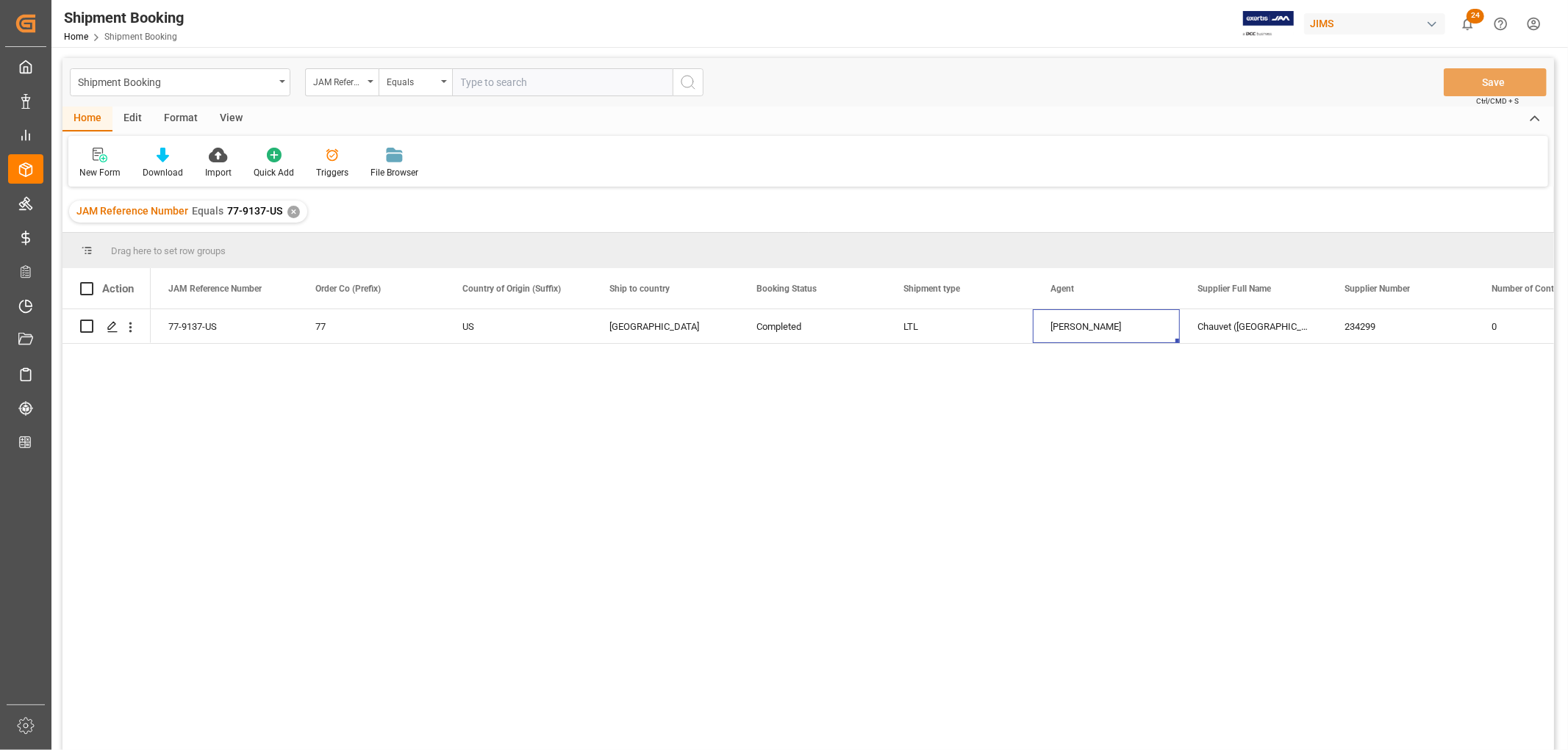
click at [290, 213] on div "✕" at bounding box center [294, 213] width 13 height 13
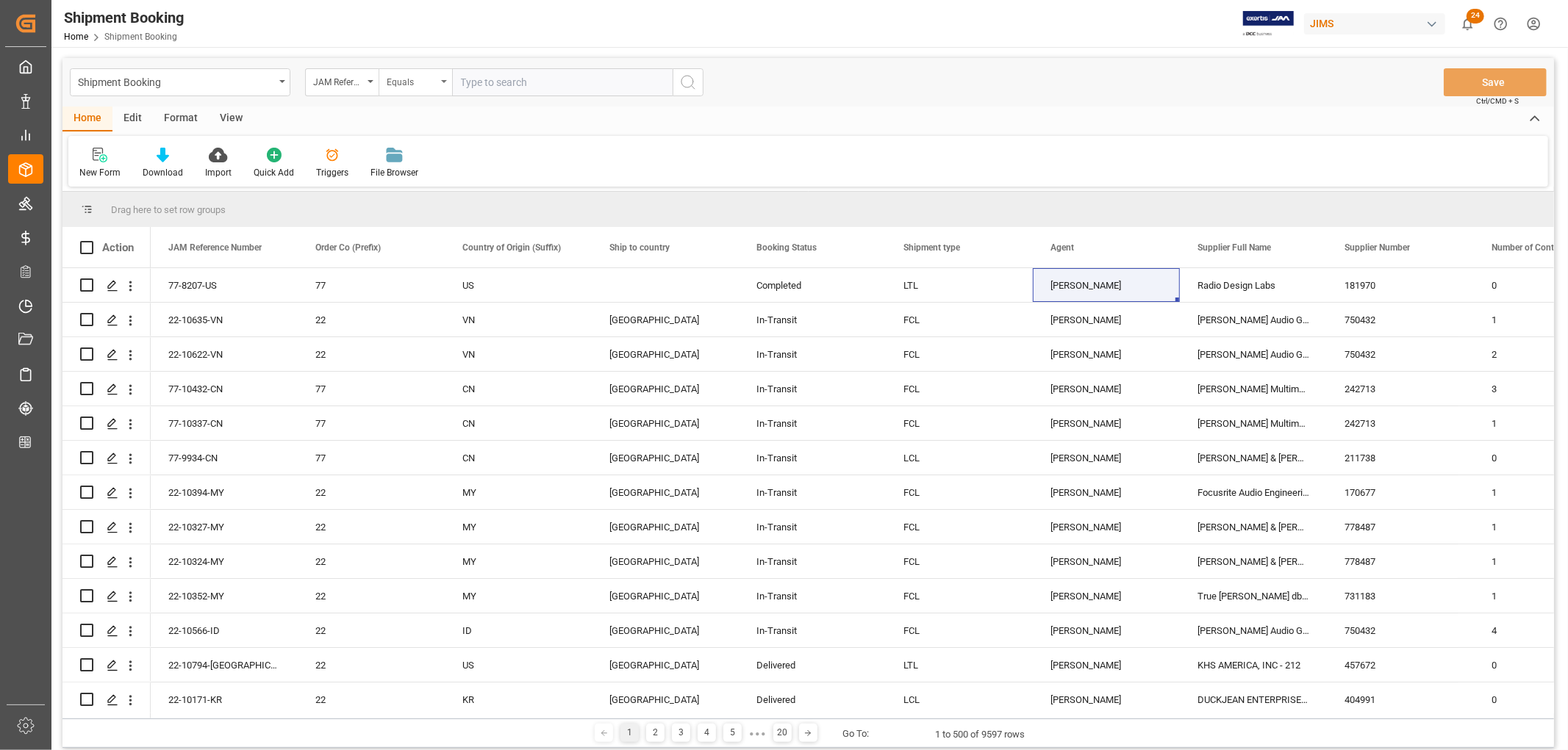
click at [447, 84] on div "Equals" at bounding box center [415, 82] width 74 height 28
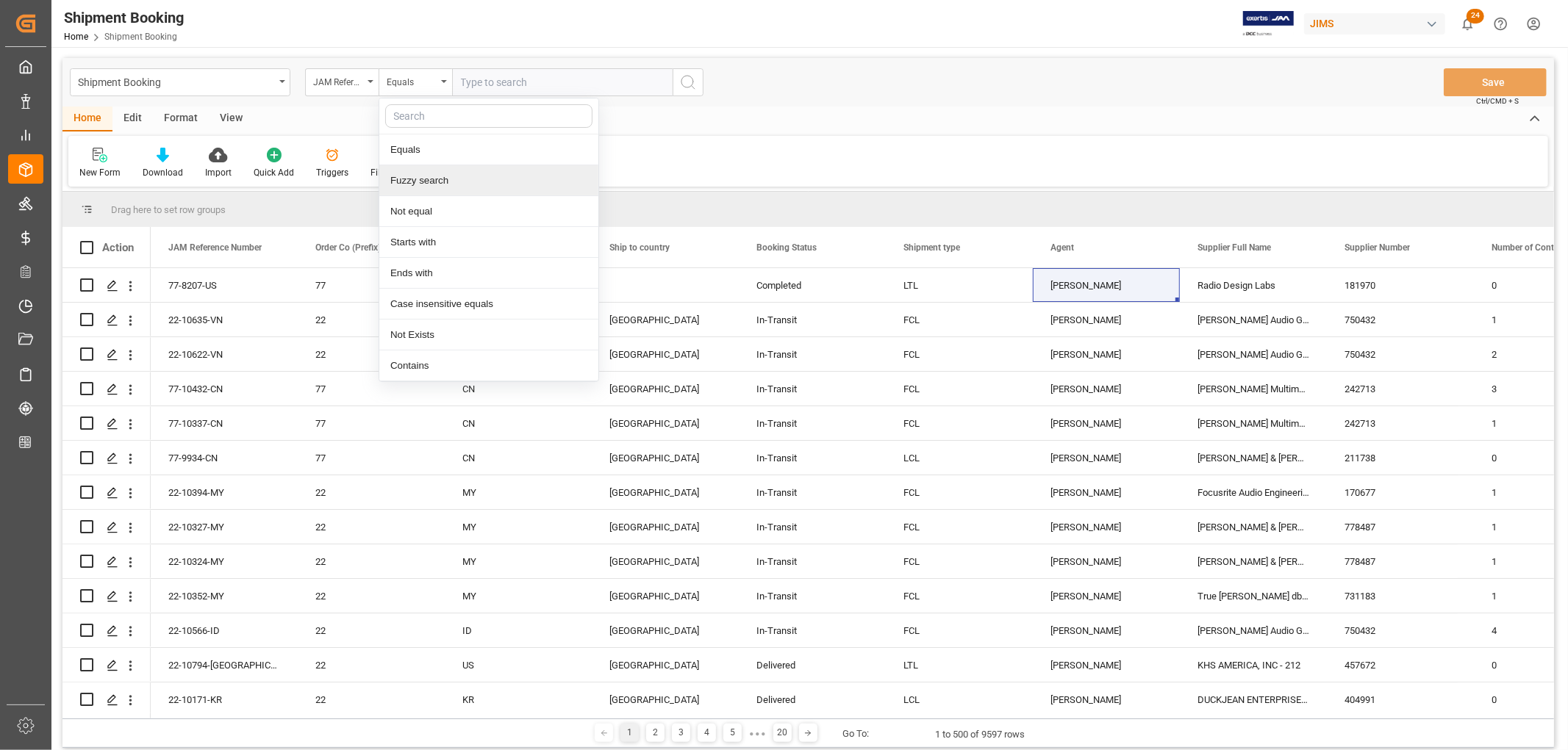
click at [432, 184] on div "Fuzzy search" at bounding box center [489, 181] width 219 height 31
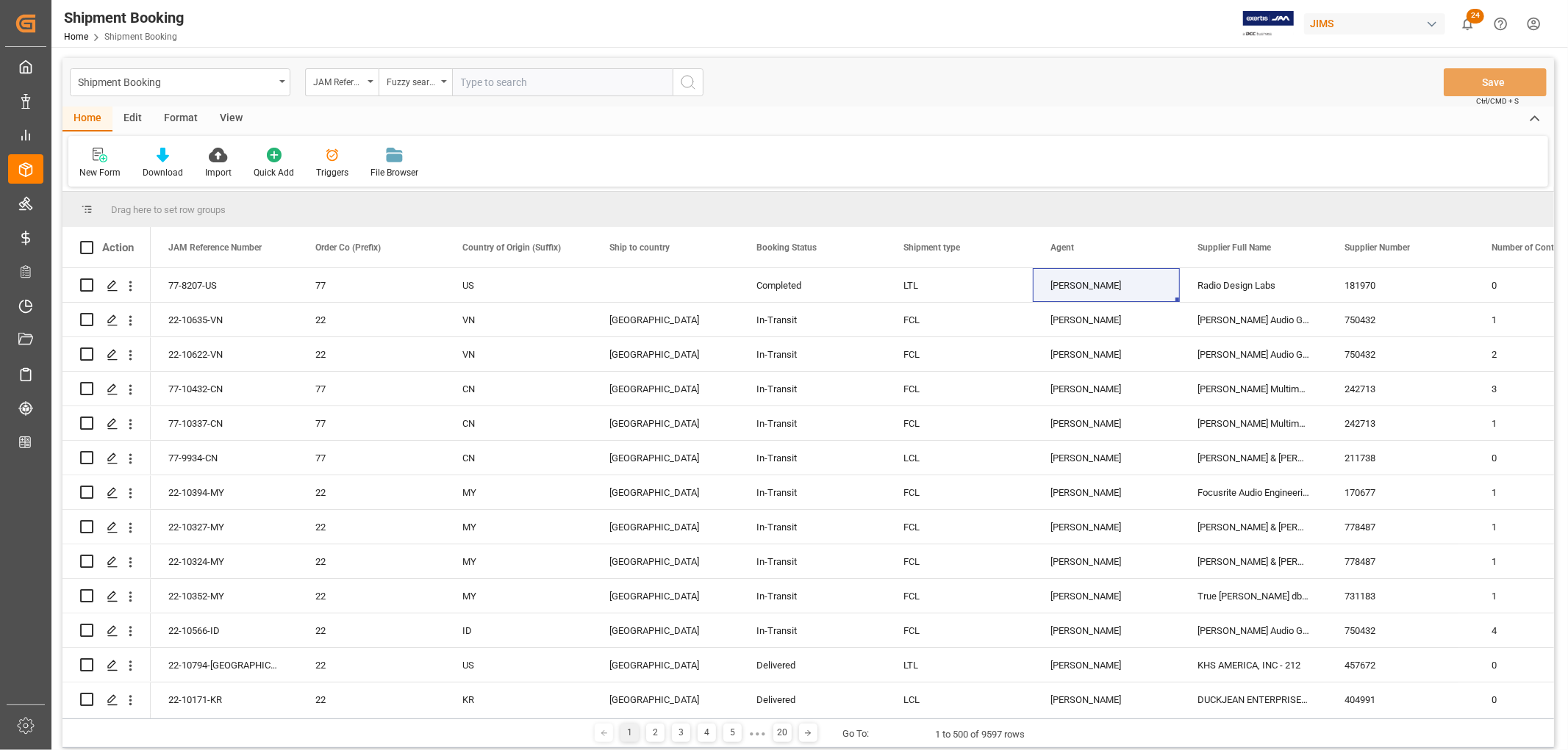
click at [508, 87] on input "text" at bounding box center [562, 82] width 220 height 28
paste input "10146"
type input "10146"
click at [687, 82] on icon "search button" at bounding box center [688, 82] width 17 height 17
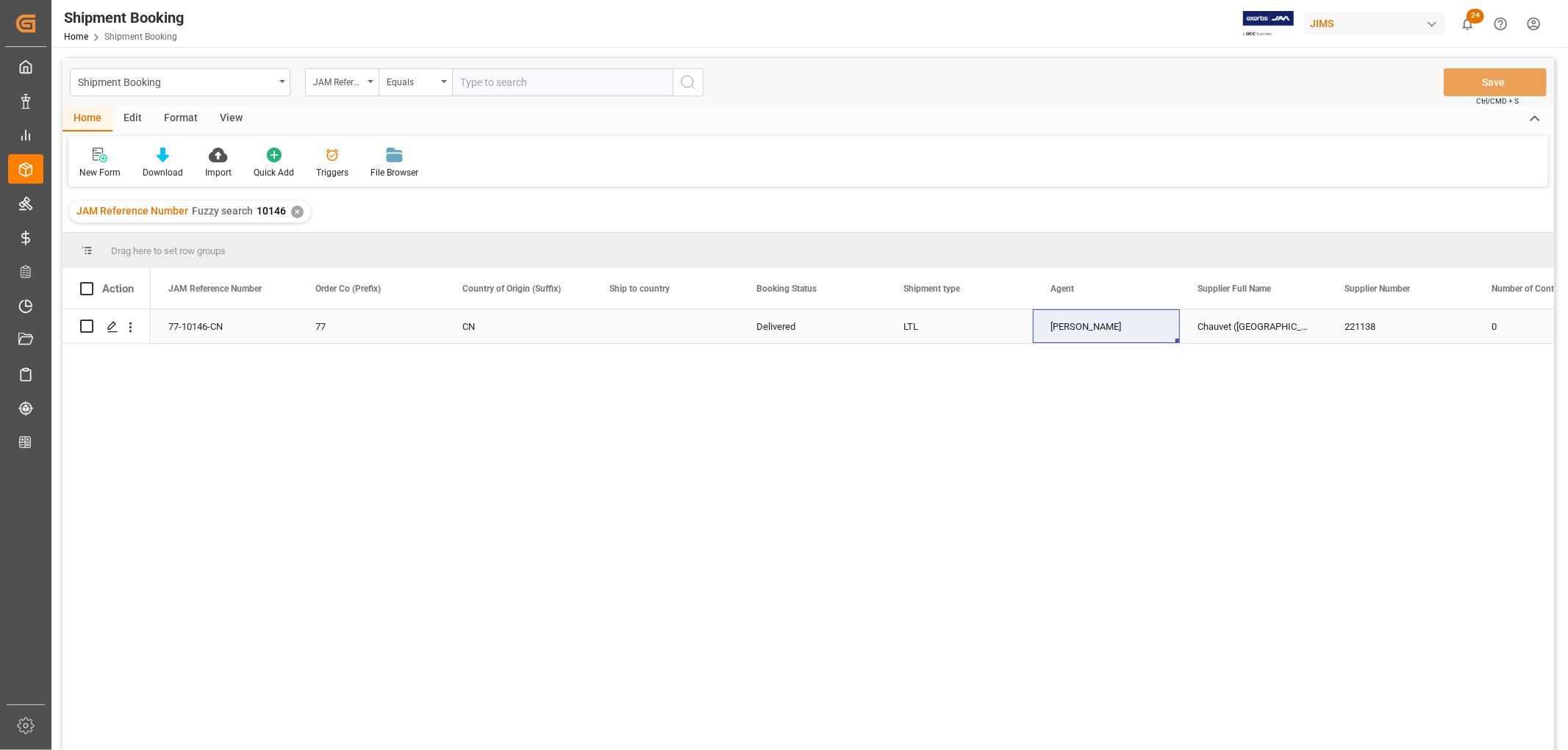
click at [1115, 332] on div "[PERSON_NAME]" at bounding box center [1106, 327] width 111 height 34
click at [1071, 332] on div "[PERSON_NAME]" at bounding box center [1106, 327] width 111 height 34
click at [1229, 321] on div "Chauvet ([GEOGRAPHIC_DATA])" at bounding box center [1253, 326] width 147 height 34
